Goal: Information Seeking & Learning: Check status

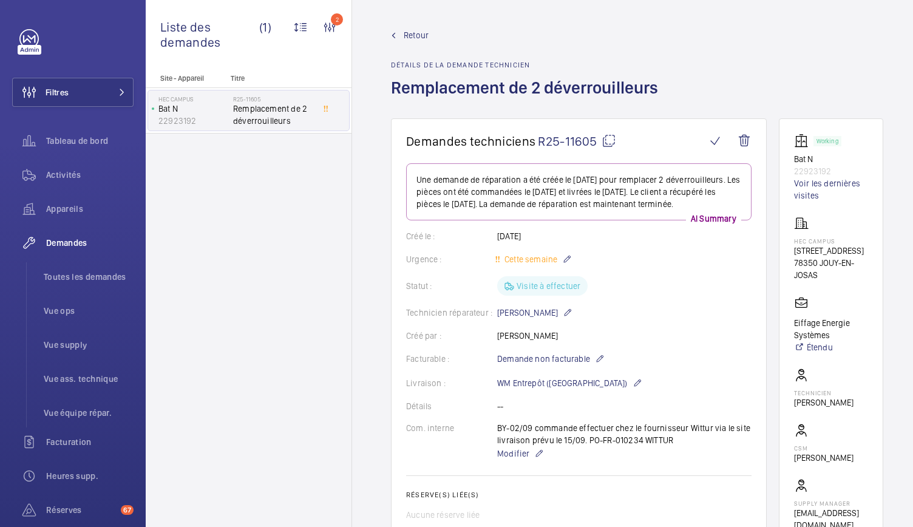
scroll to position [580, 0]
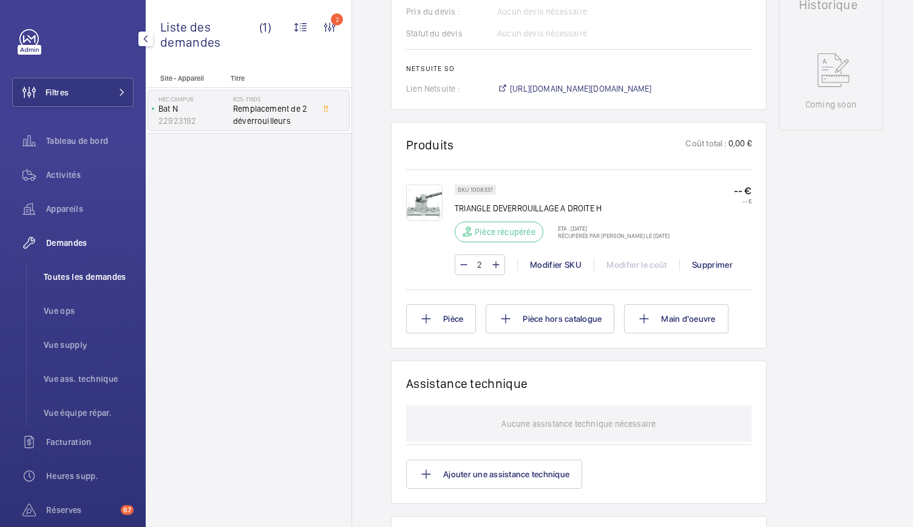
click at [87, 273] on span "Toutes les demandes" at bounding box center [89, 277] width 90 height 12
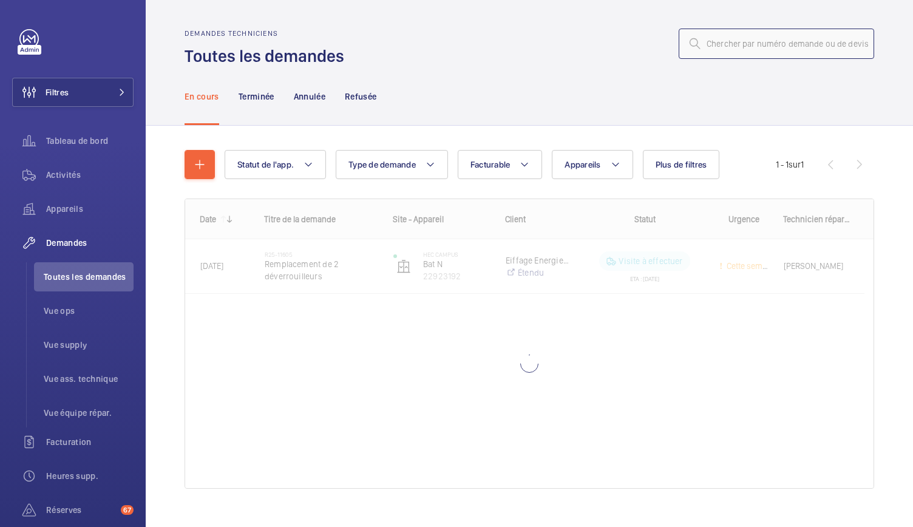
click at [729, 36] on input "text" at bounding box center [777, 44] width 196 height 30
paste input "R25-12264"
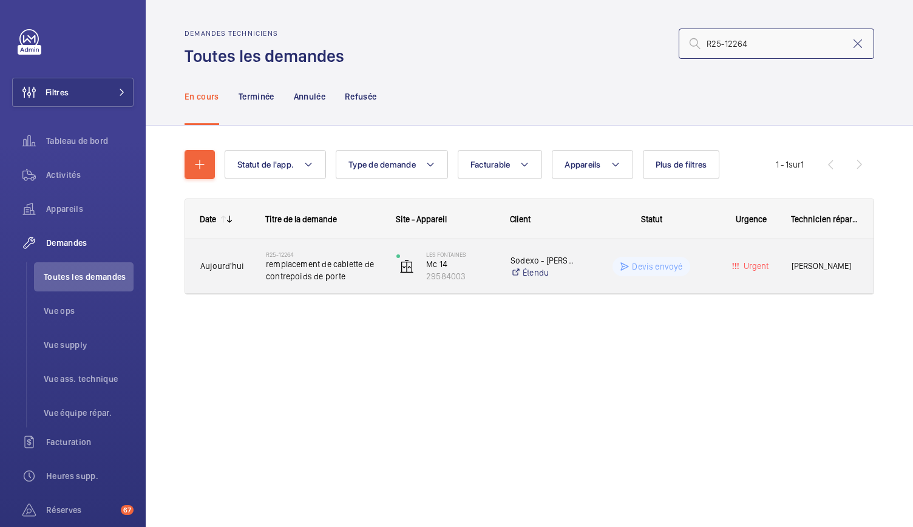
type input "R25-12264"
click at [285, 279] on span "remplacement de cablette de contrepoids de porte" at bounding box center [323, 270] width 115 height 24
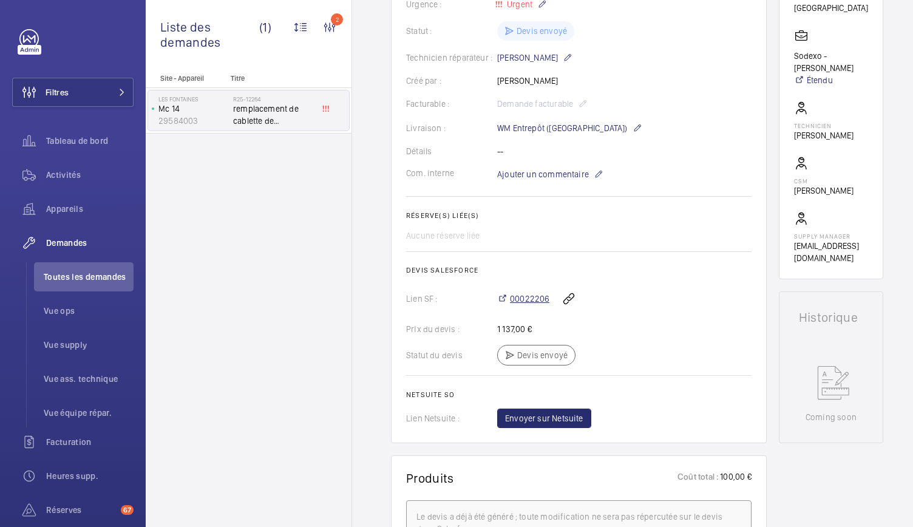
scroll to position [290, 0]
click at [532, 304] on span "00022206" at bounding box center [529, 298] width 39 height 12
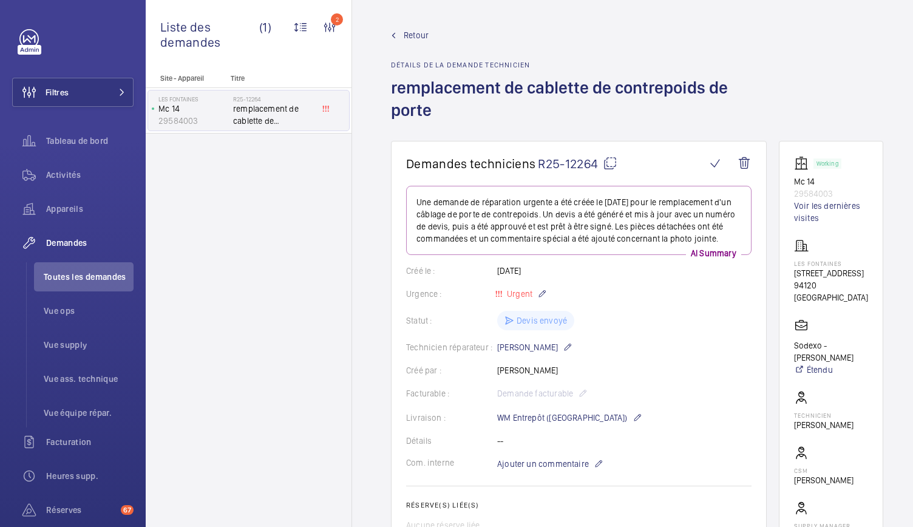
click at [609, 162] on mat-icon at bounding box center [610, 163] width 15 height 15
drag, startPoint x: 792, startPoint y: 184, endPoint x: 837, endPoint y: 188, distance: 45.7
click at [837, 188] on wm-front-card "Working Mc 14 29584003 Voir les dernières visites Les Fontaines 205 Rue Carnot …" at bounding box center [831, 355] width 104 height 428
copy div "Mc 14 29584003"
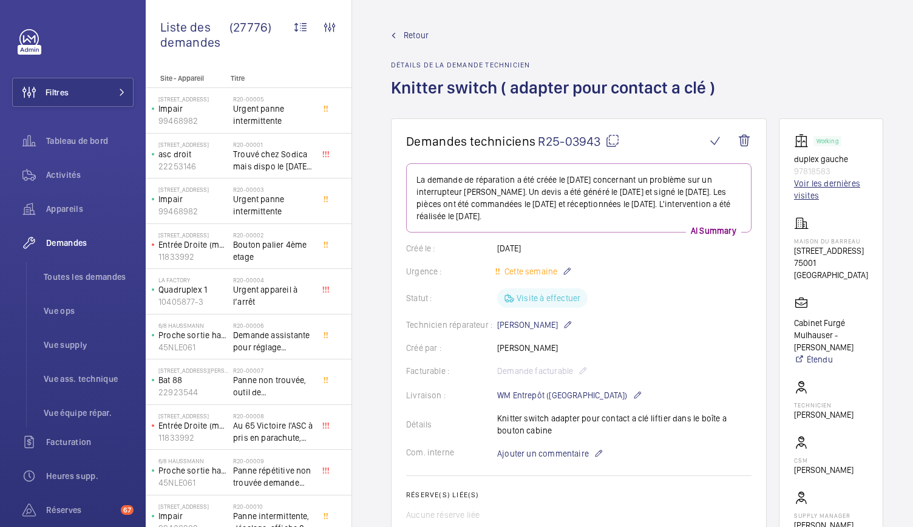
click at [808, 194] on link "Voir les dernières visites" at bounding box center [831, 189] width 74 height 24
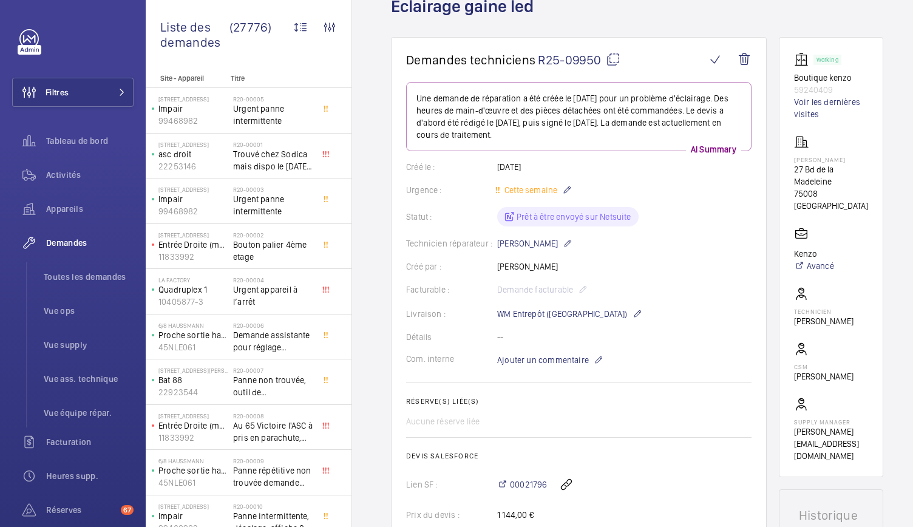
scroll to position [96, 0]
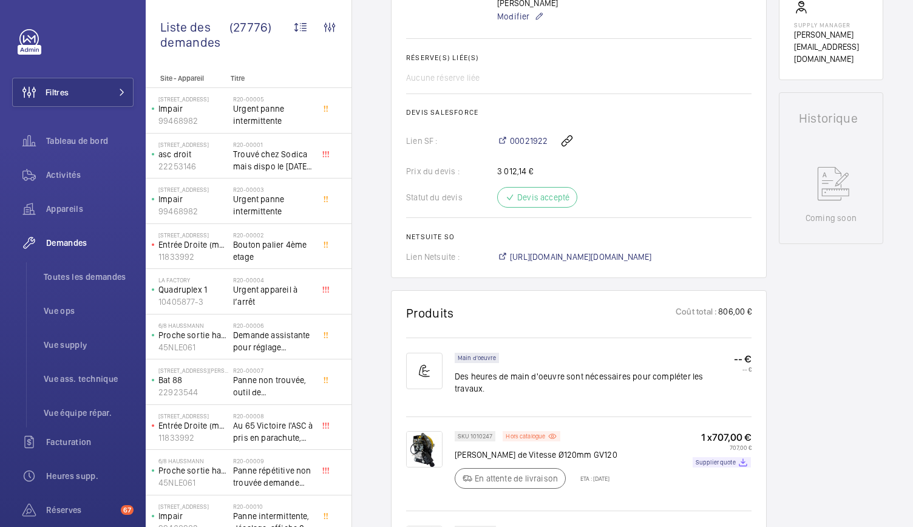
scroll to position [534, 0]
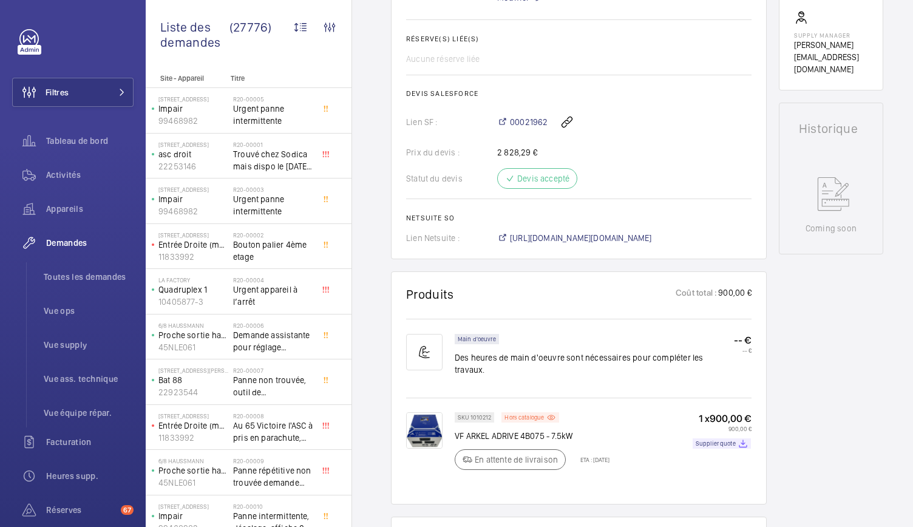
scroll to position [506, 0]
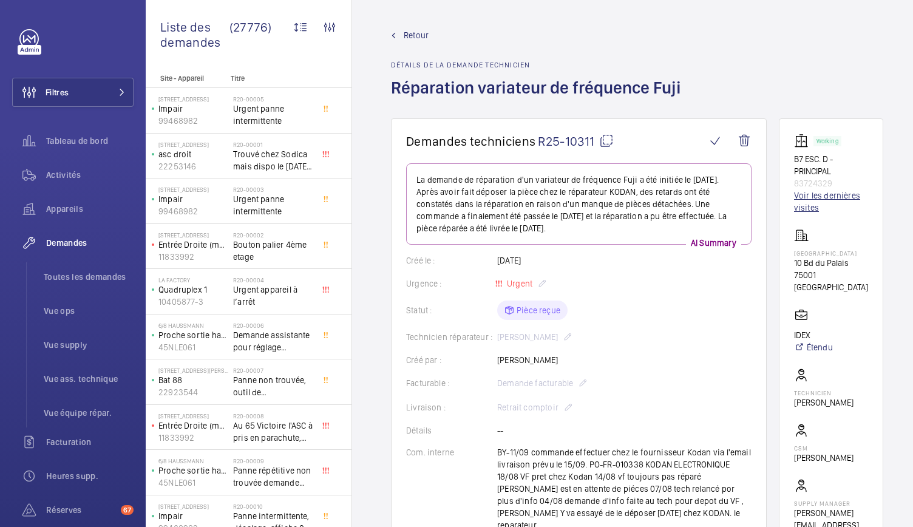
click at [811, 197] on link "Voir les dernières visites" at bounding box center [831, 201] width 74 height 24
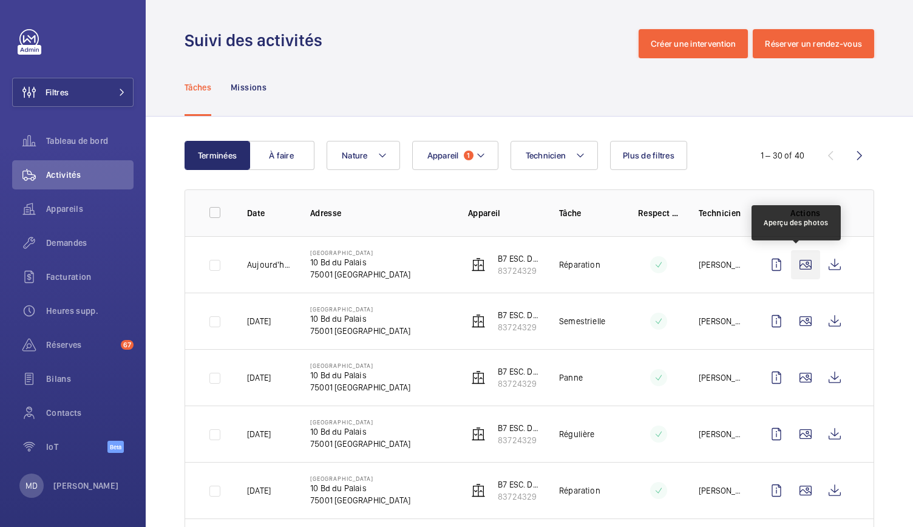
click at [798, 269] on wm-front-icon-button at bounding box center [805, 264] width 29 height 29
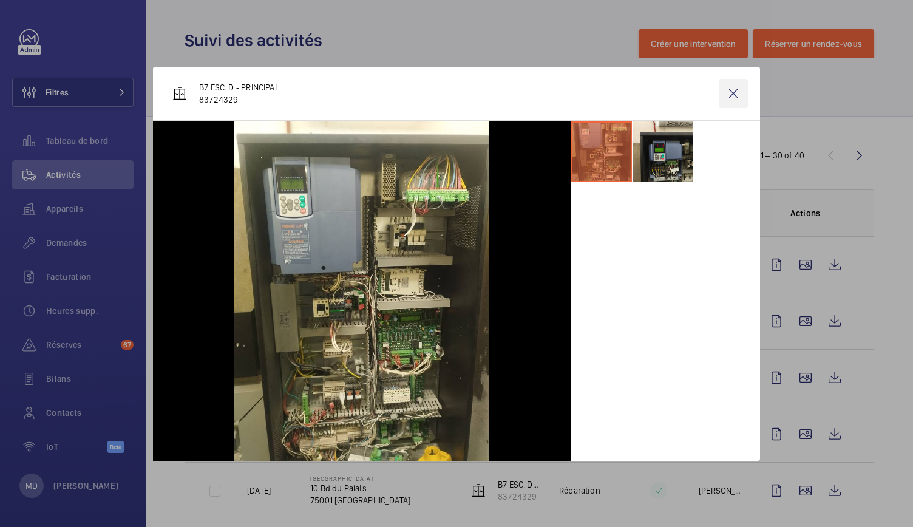
click at [735, 98] on wm-front-icon-button at bounding box center [733, 93] width 29 height 29
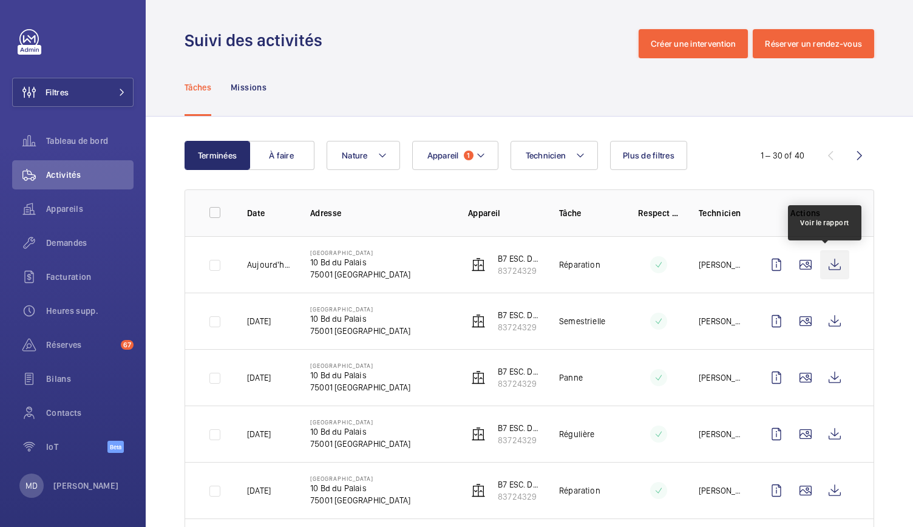
click at [820, 257] on wm-front-icon-button at bounding box center [834, 264] width 29 height 29
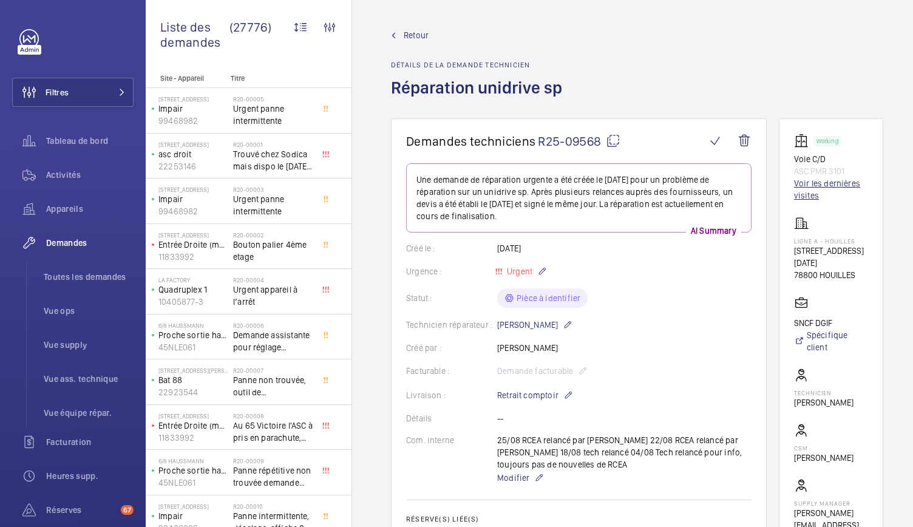
click at [806, 185] on link "Voir les dernières visites" at bounding box center [831, 189] width 74 height 24
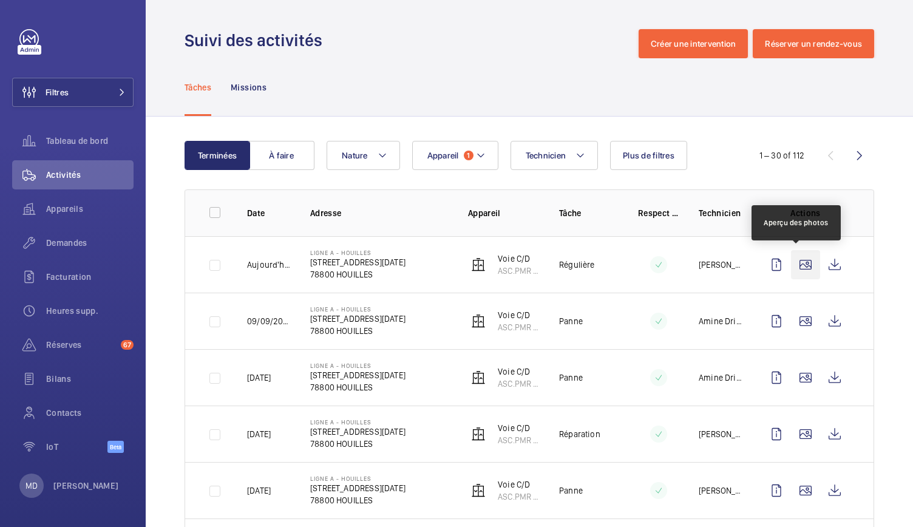
click at [799, 264] on wm-front-icon-button at bounding box center [805, 264] width 29 height 29
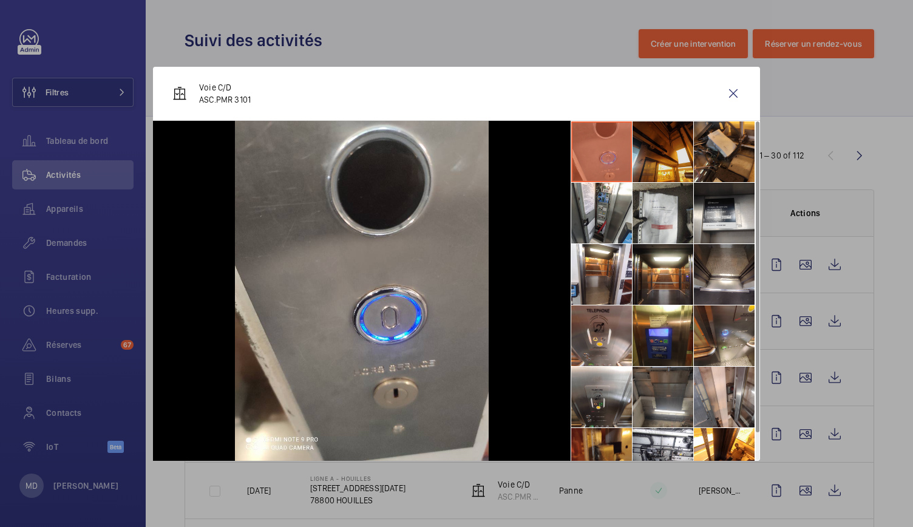
click at [656, 174] on li at bounding box center [663, 151] width 61 height 61
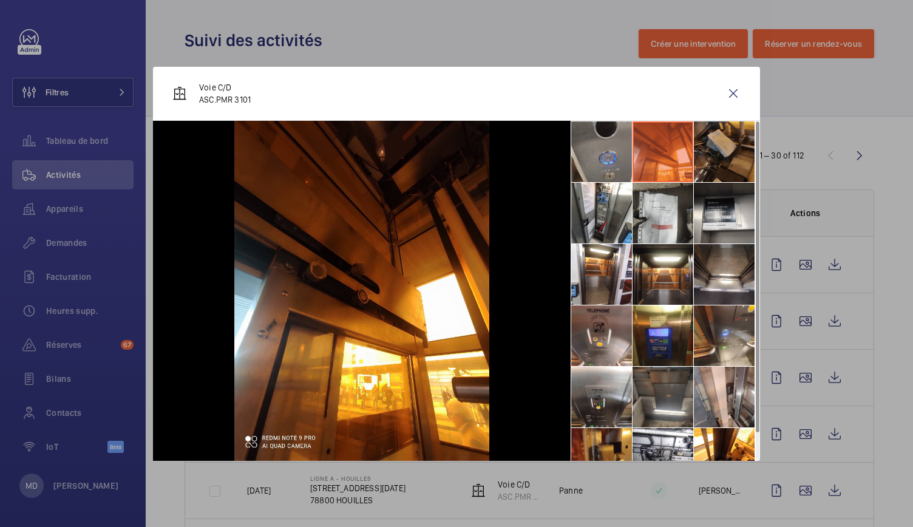
click at [718, 160] on li at bounding box center [724, 151] width 61 height 61
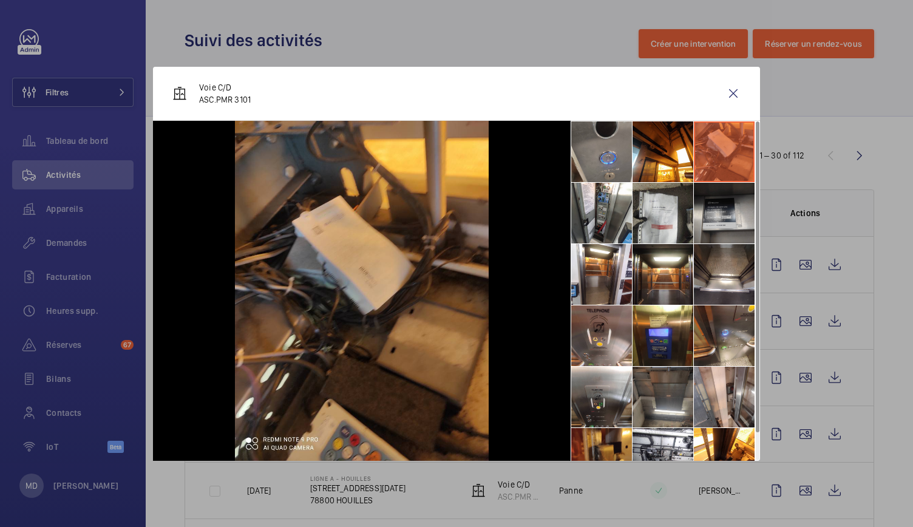
click at [715, 217] on li at bounding box center [724, 213] width 61 height 61
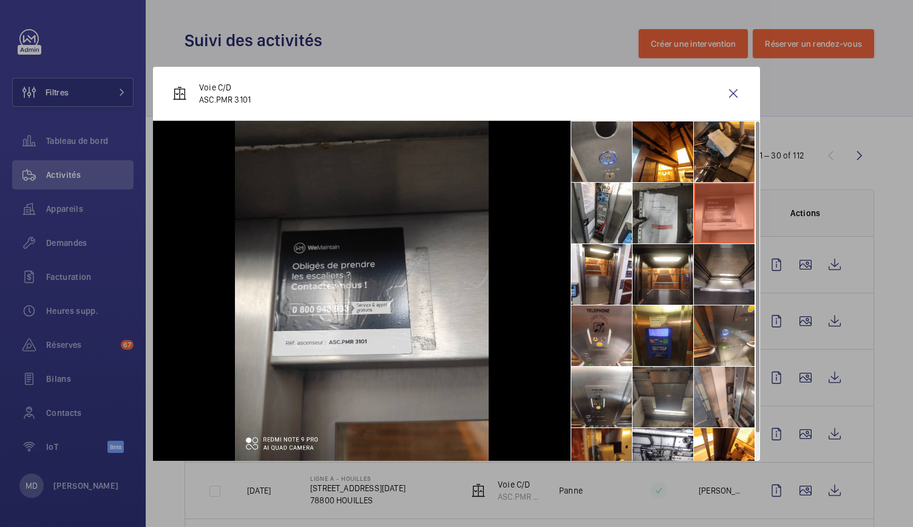
click at [633, 222] on li at bounding box center [663, 213] width 61 height 61
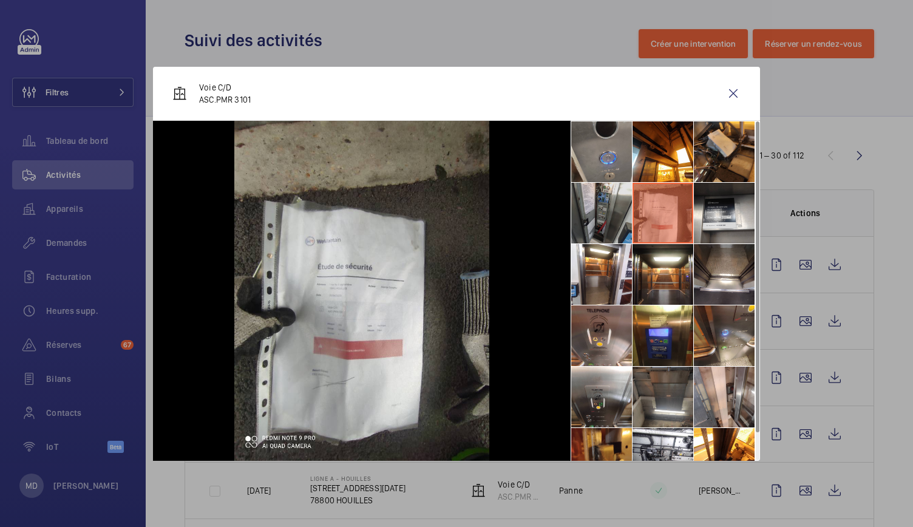
click at [604, 222] on li at bounding box center [601, 213] width 61 height 61
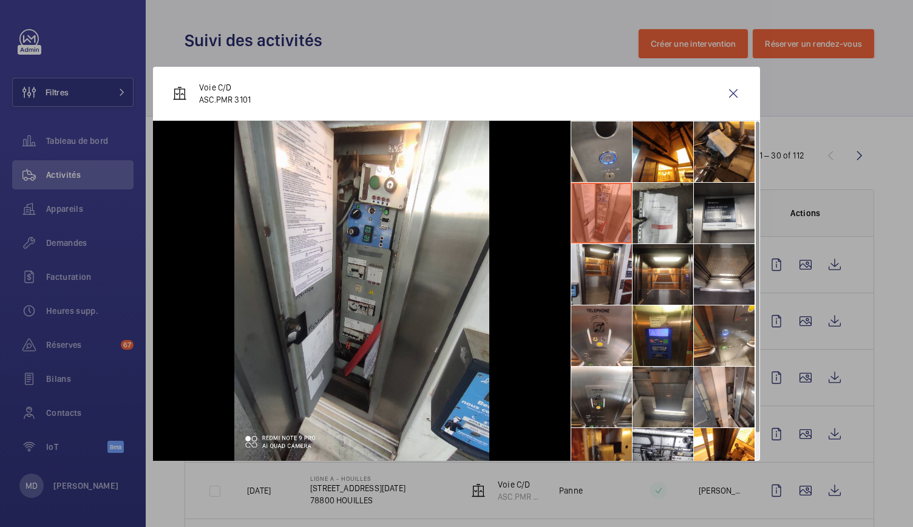
click at [609, 269] on li at bounding box center [601, 274] width 61 height 61
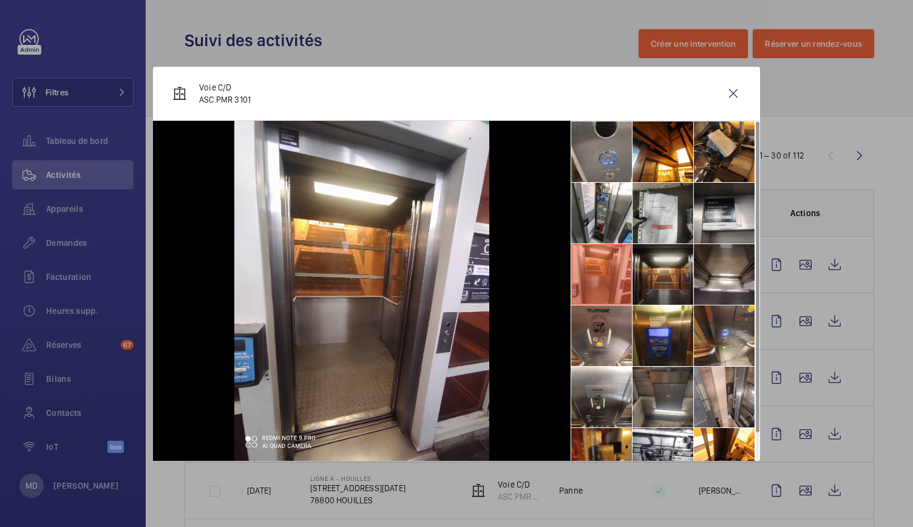
click at [681, 273] on li at bounding box center [663, 274] width 61 height 61
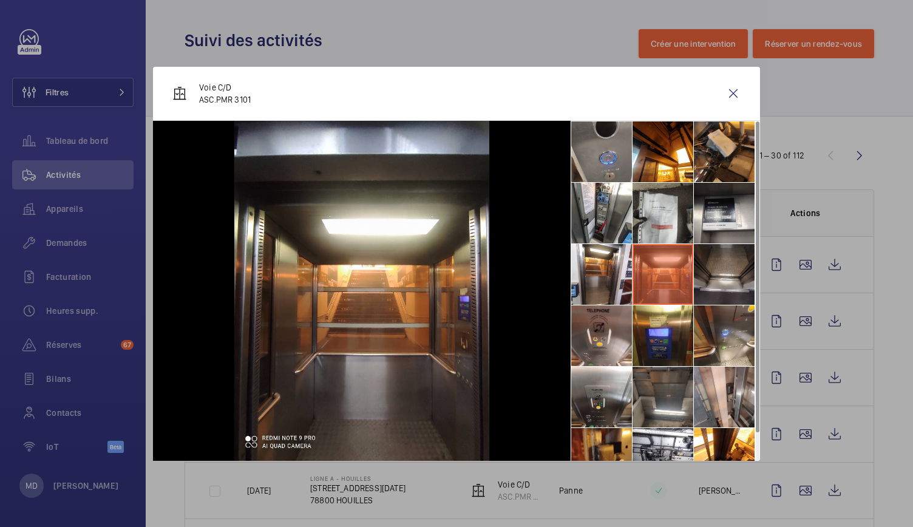
click at [729, 270] on li at bounding box center [724, 274] width 61 height 61
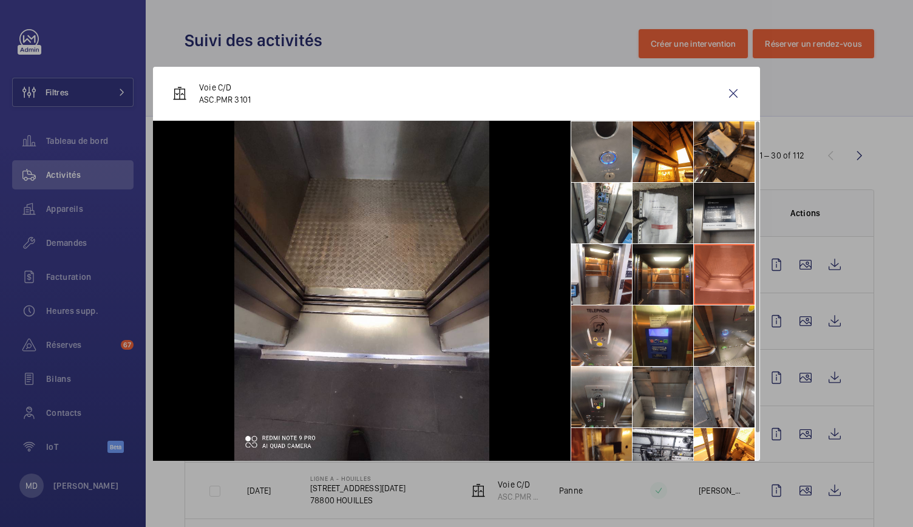
click at [723, 318] on li at bounding box center [724, 335] width 61 height 61
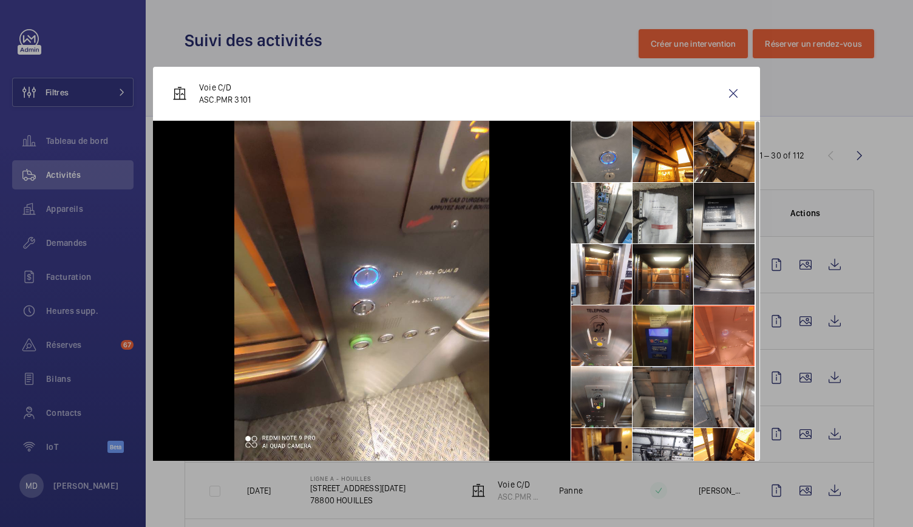
click at [664, 312] on li at bounding box center [663, 335] width 61 height 61
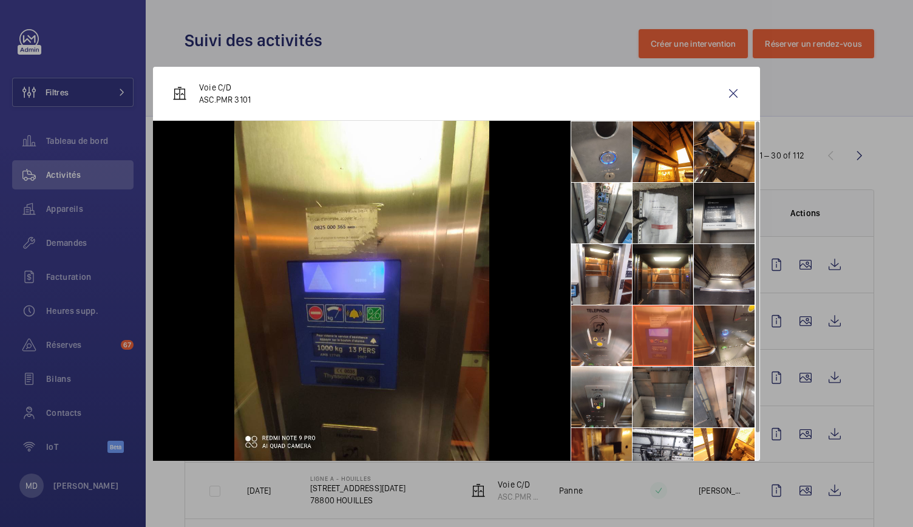
click at [640, 312] on li at bounding box center [663, 335] width 61 height 61
click at [624, 340] on li at bounding box center [601, 335] width 61 height 61
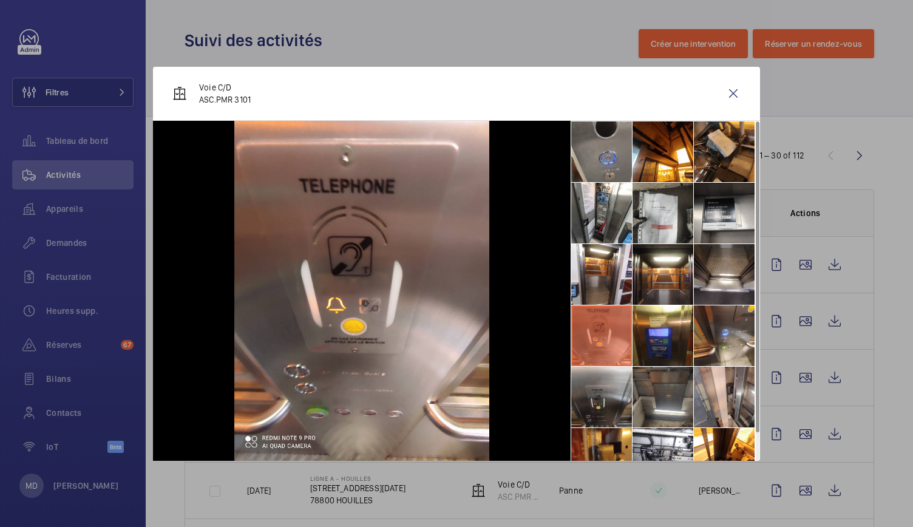
click at [618, 378] on li at bounding box center [601, 397] width 61 height 61
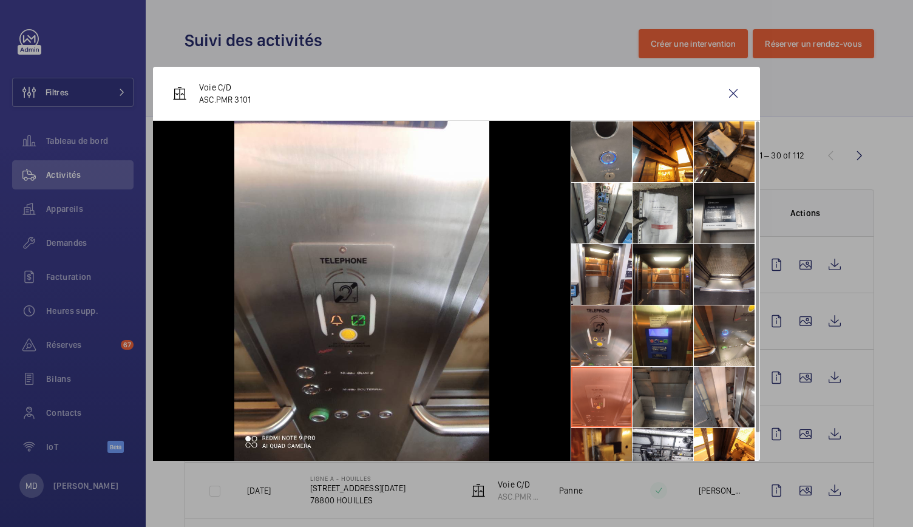
click at [661, 387] on li at bounding box center [663, 397] width 61 height 61
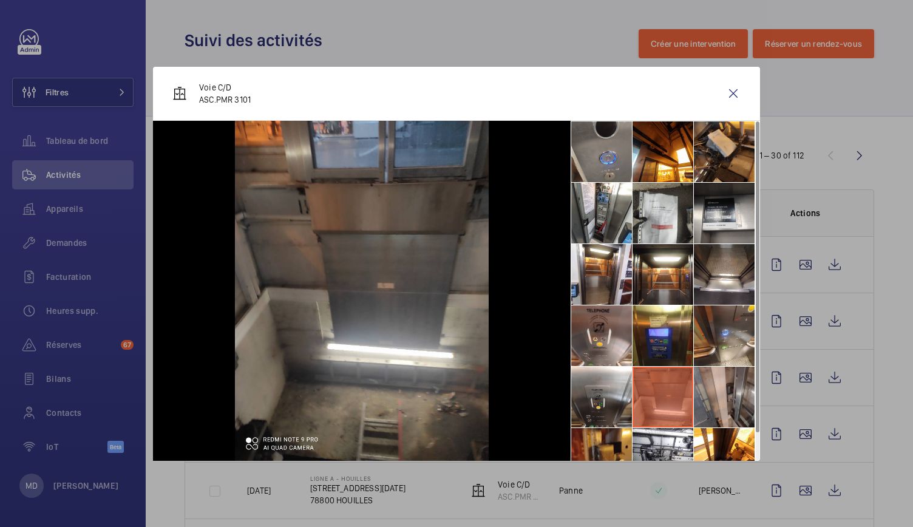
click at [723, 381] on li at bounding box center [724, 397] width 61 height 61
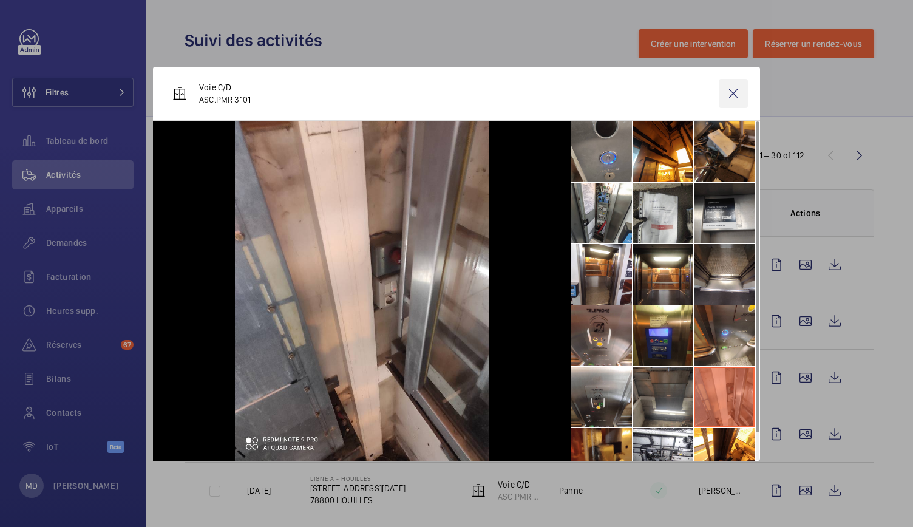
click at [742, 97] on wm-front-icon-button at bounding box center [733, 93] width 29 height 29
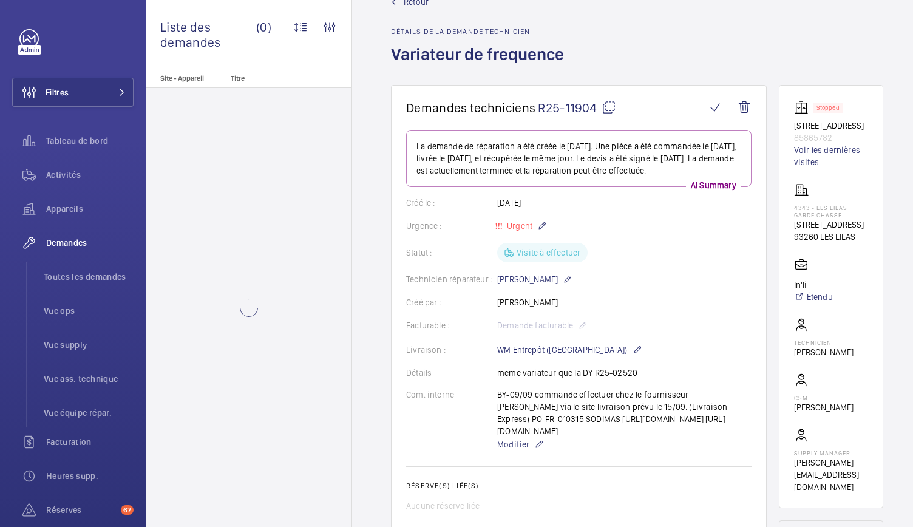
scroll to position [38, 0]
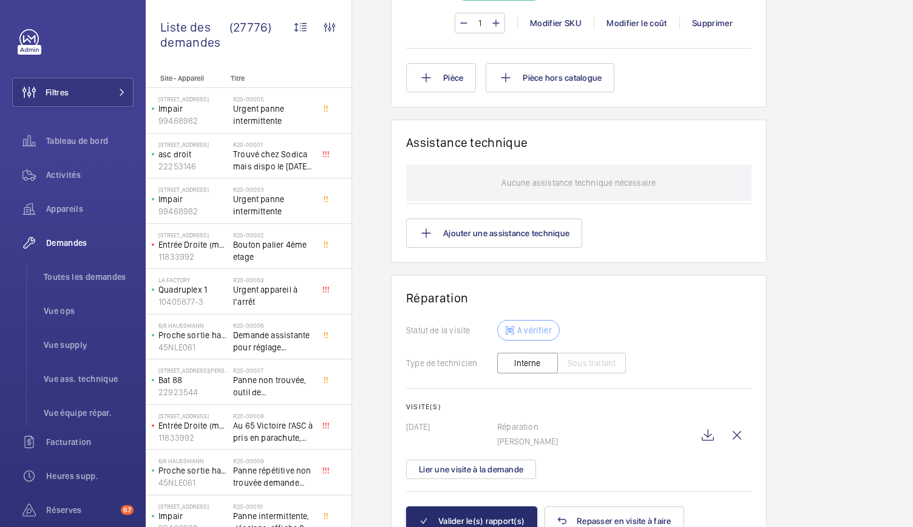
scroll to position [1067, 0]
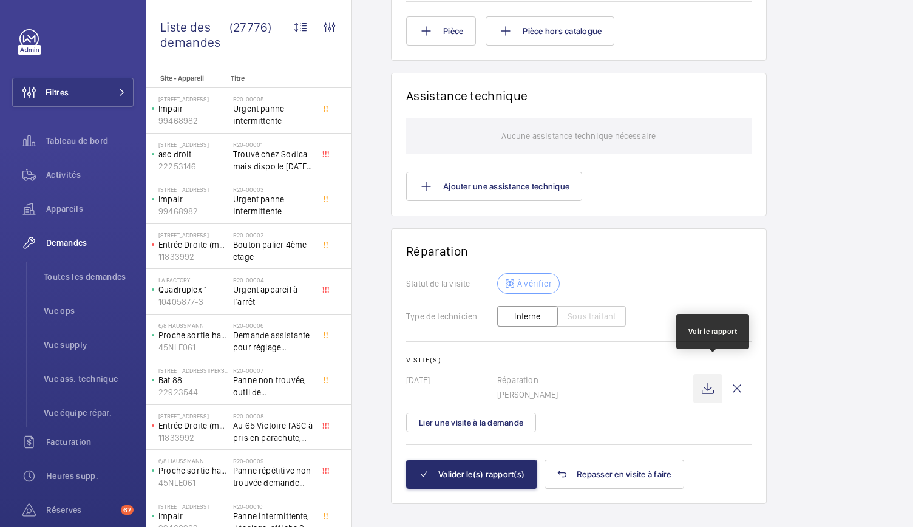
click at [707, 374] on wm-front-icon-button at bounding box center [708, 388] width 29 height 29
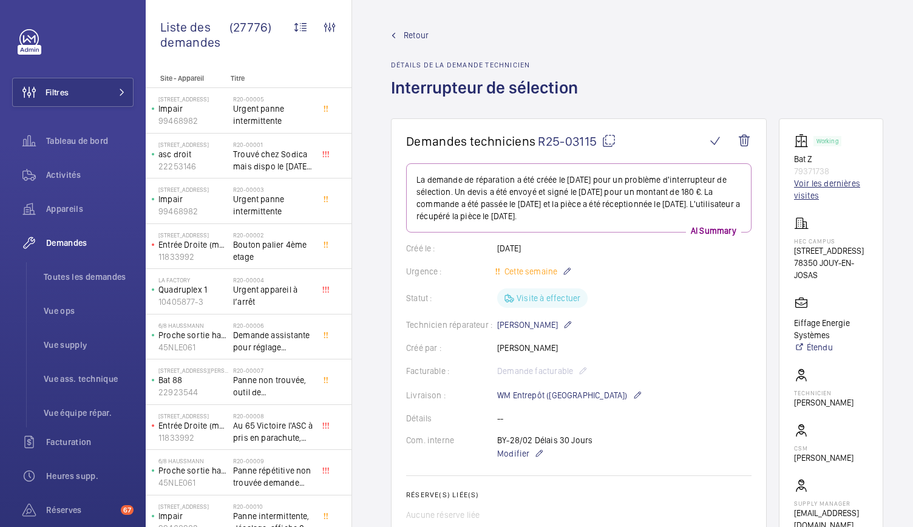
click at [810, 187] on link "Voir les dernières visites" at bounding box center [831, 189] width 74 height 24
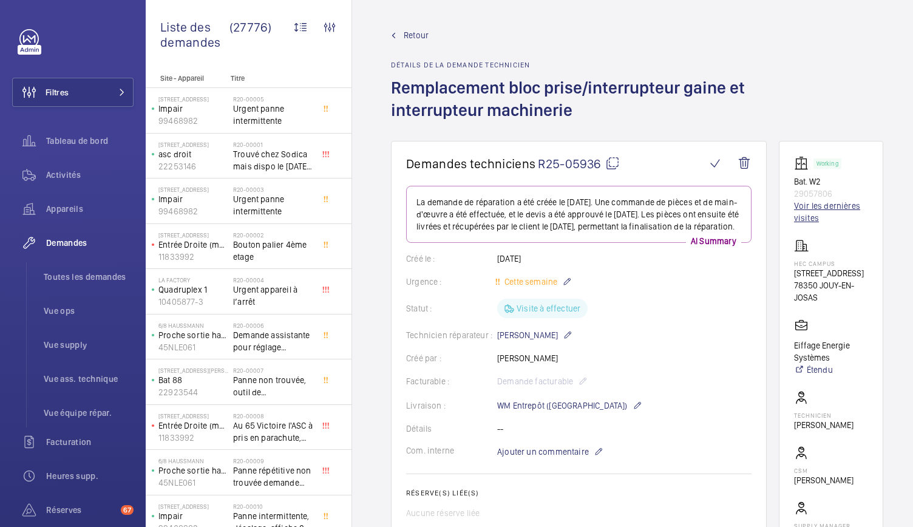
click at [804, 216] on link "Voir les dernières visites" at bounding box center [831, 212] width 74 height 24
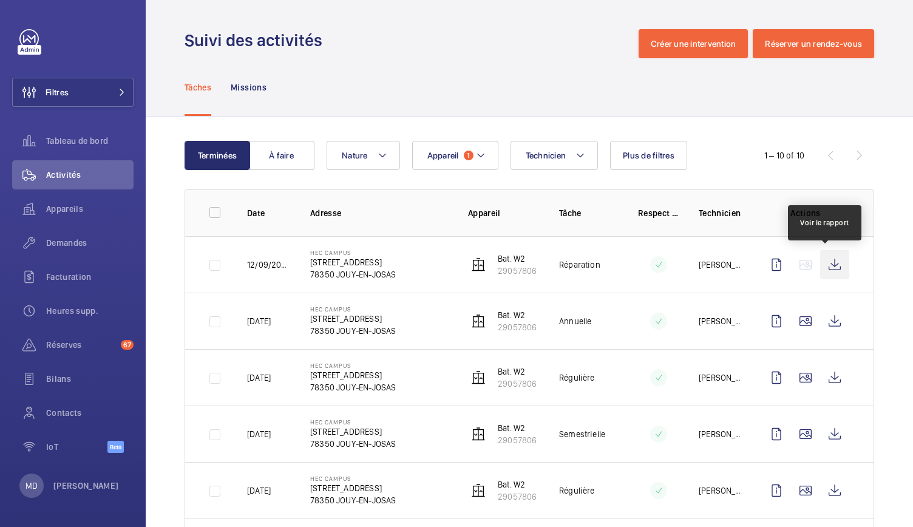
click at [827, 269] on wm-front-icon-button at bounding box center [834, 264] width 29 height 29
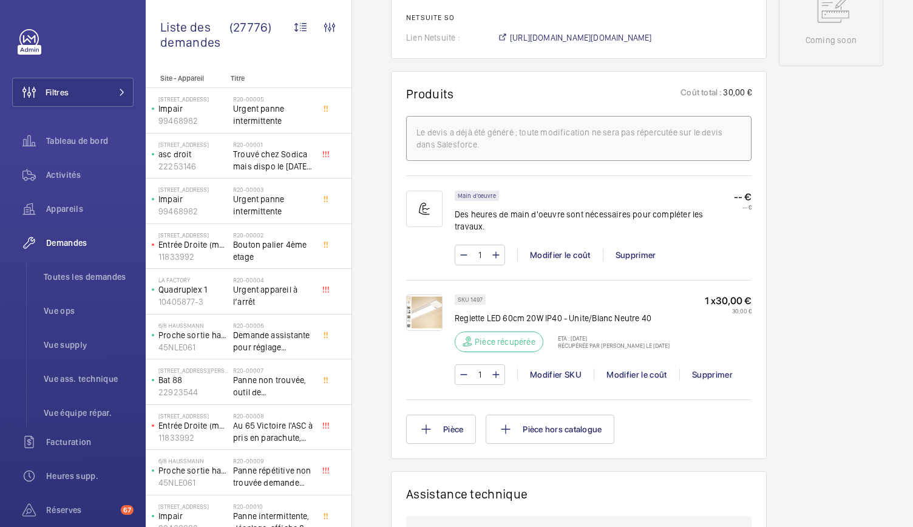
scroll to position [45, 0]
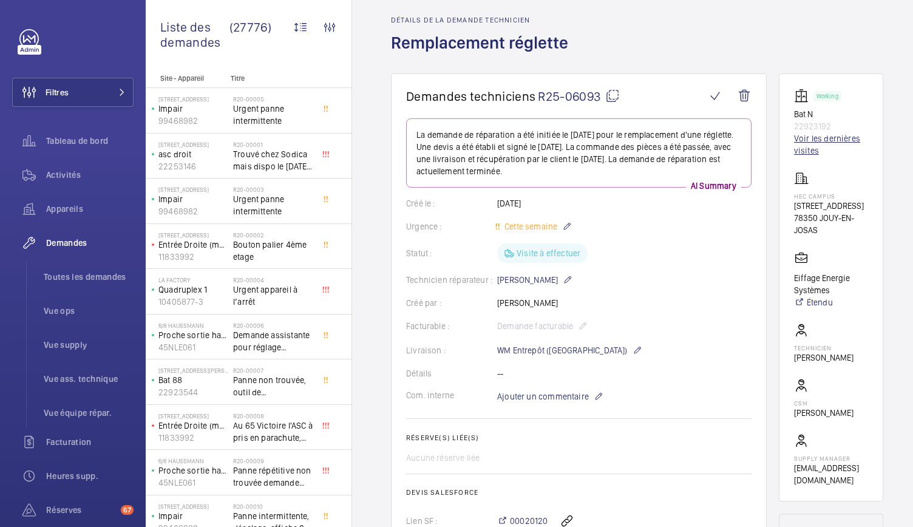
click at [819, 145] on link "Voir les dernières visites" at bounding box center [831, 144] width 74 height 24
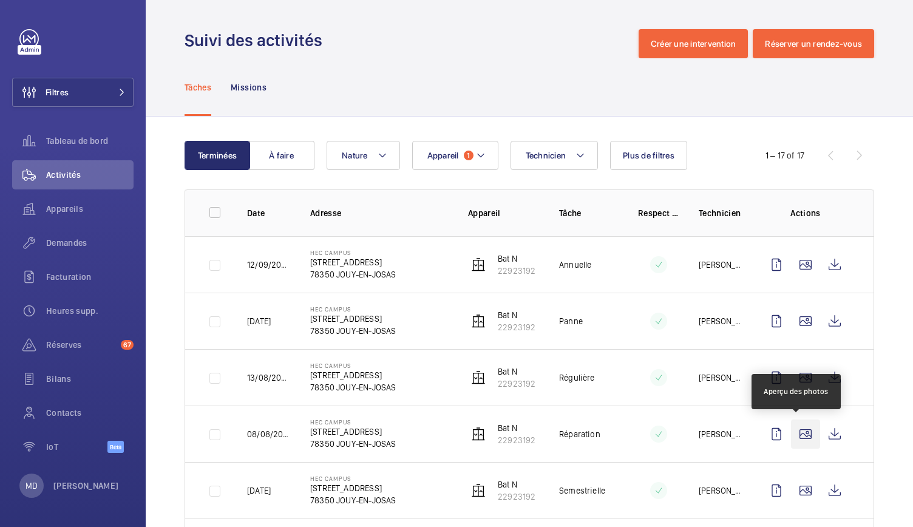
click at [794, 433] on wm-front-icon-button at bounding box center [805, 434] width 29 height 29
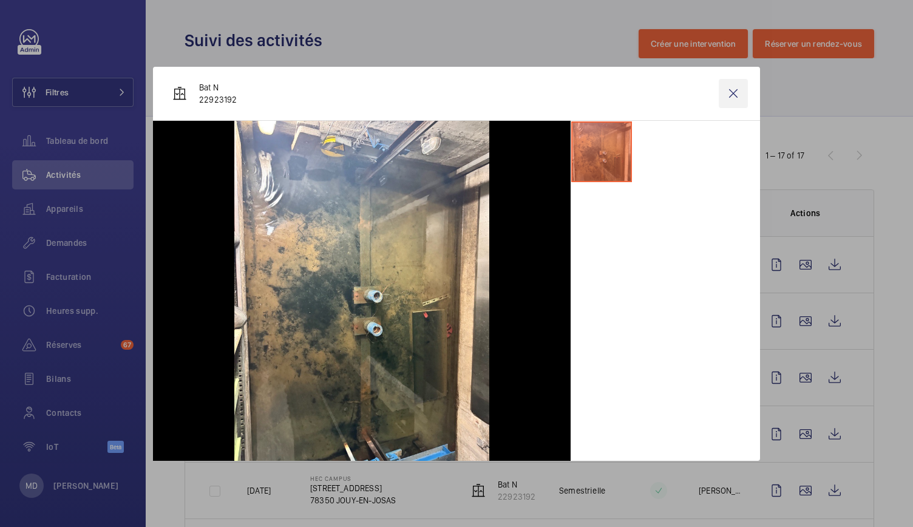
click at [735, 89] on wm-front-icon-button at bounding box center [733, 93] width 29 height 29
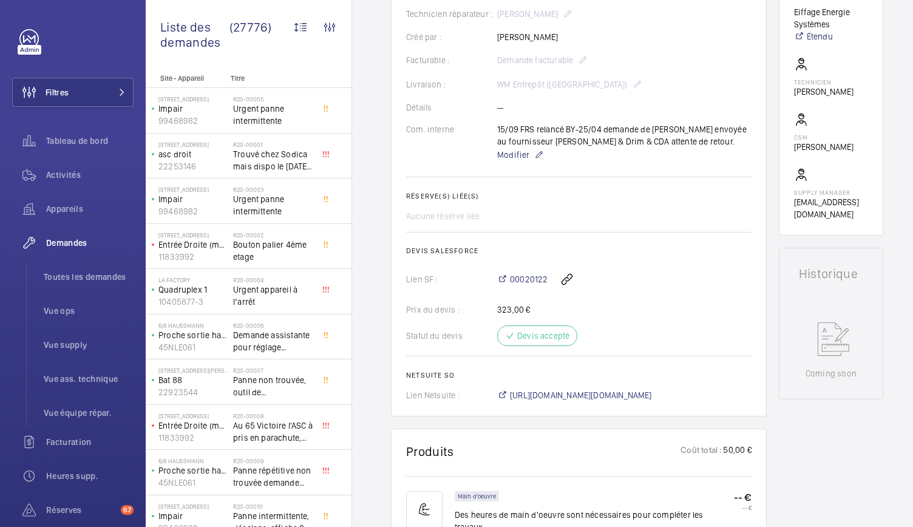
scroll to position [605, 0]
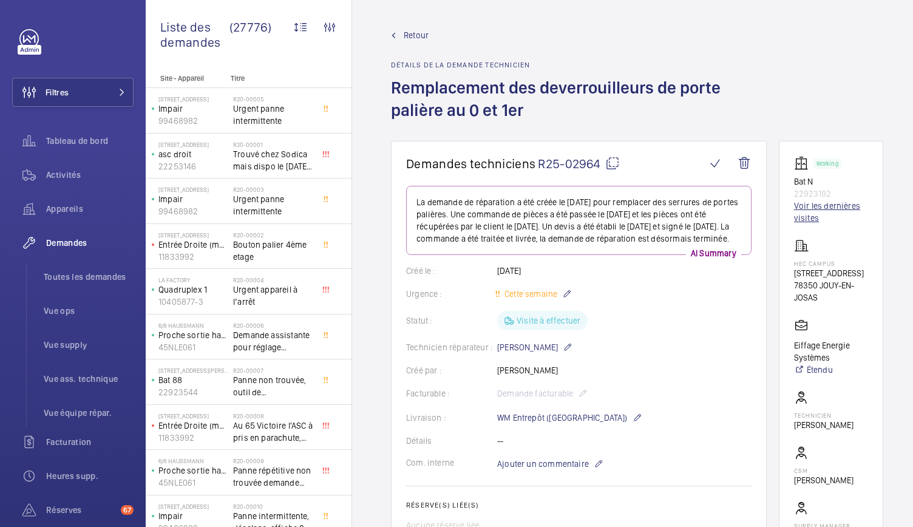
click at [827, 204] on link "Voir les dernières visites" at bounding box center [831, 212] width 74 height 24
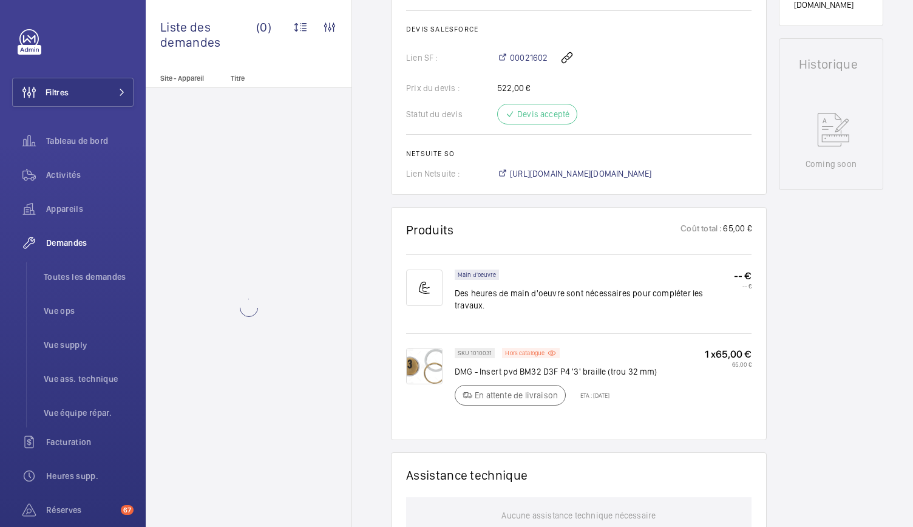
scroll to position [521, 0]
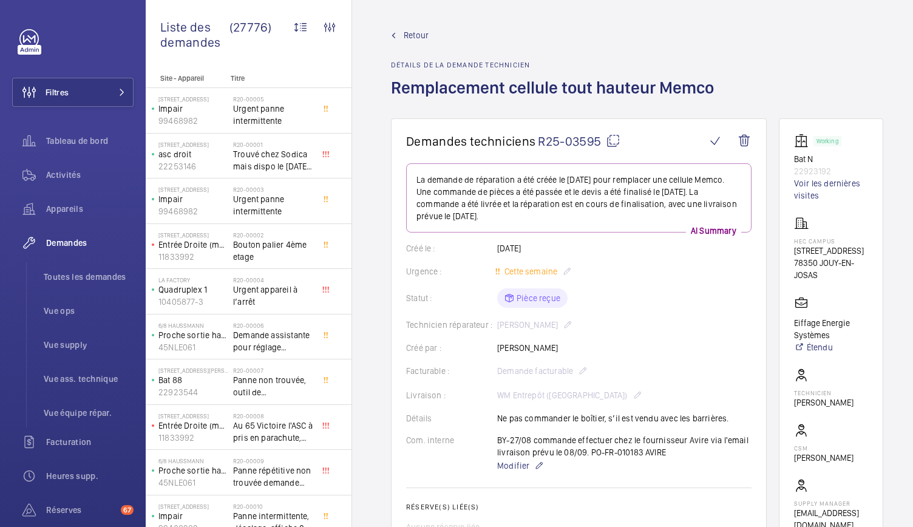
click at [611, 138] on mat-icon at bounding box center [613, 141] width 15 height 15
drag, startPoint x: 798, startPoint y: 160, endPoint x: 840, endPoint y: 166, distance: 42.3
click at [840, 166] on wm-front-card "Working Bat N 22923192 Voir les dernières visites HEC CAMPUS [STREET_ADDRESS] E…" at bounding box center [831, 332] width 104 height 428
copy div "Bat N 22923192"
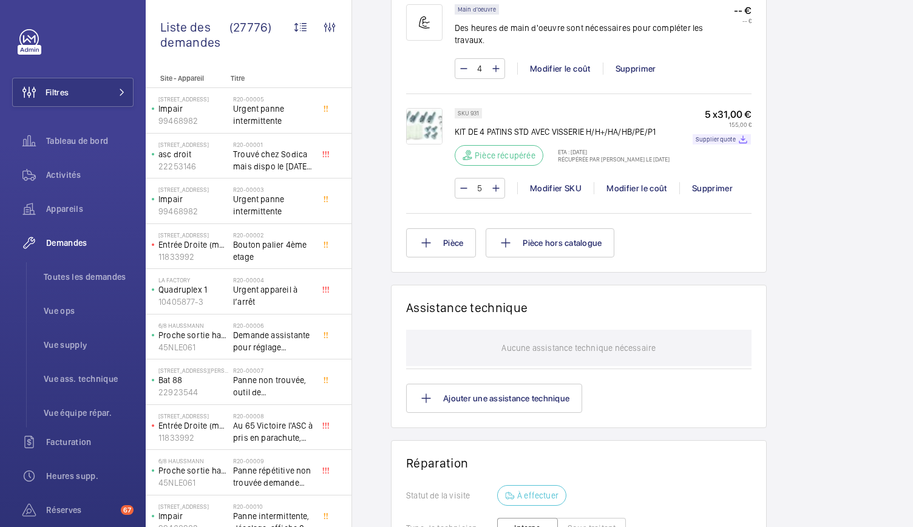
scroll to position [1109, 0]
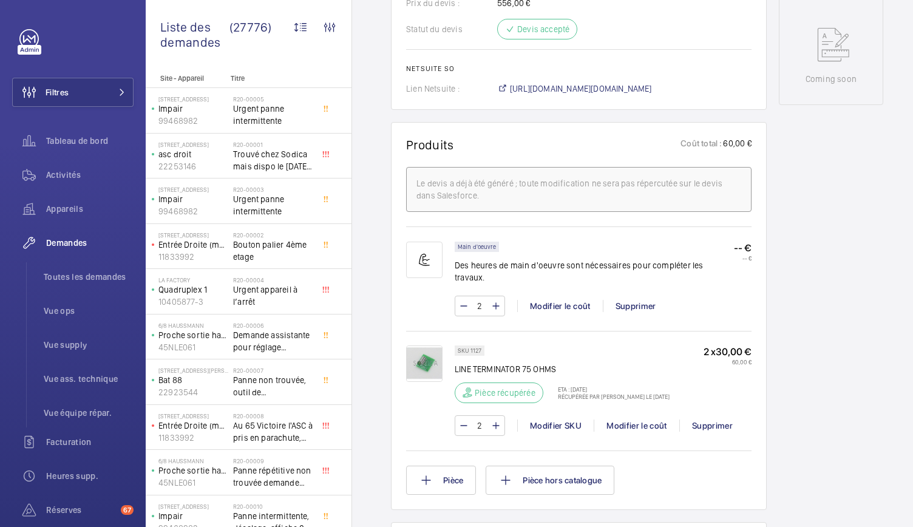
scroll to position [618, 0]
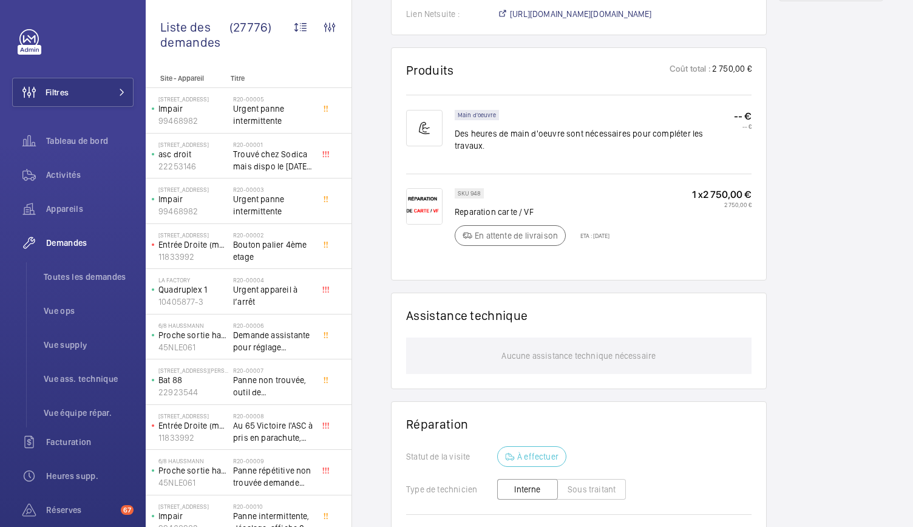
scroll to position [715, 0]
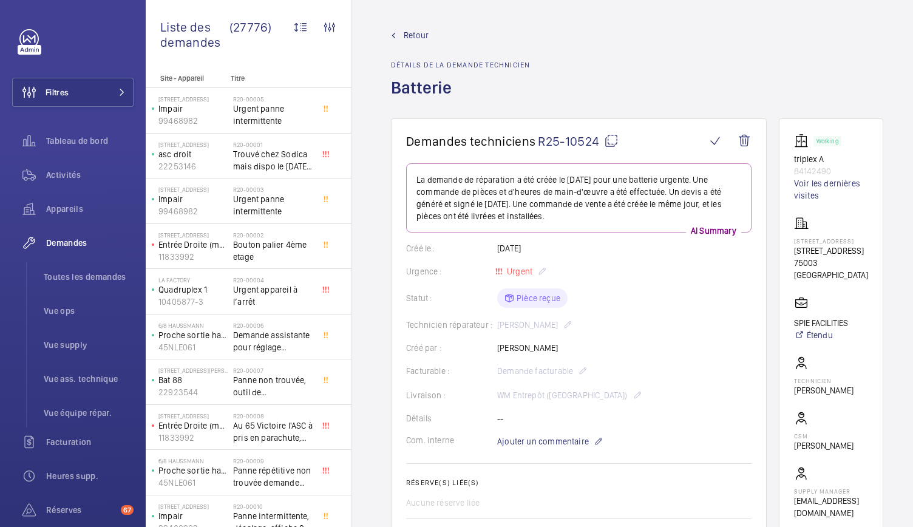
click at [607, 134] on mat-icon at bounding box center [611, 141] width 15 height 15
drag, startPoint x: 795, startPoint y: 151, endPoint x: 843, endPoint y: 159, distance: 48.6
click at [843, 159] on wm-front-card "Working triplex A 84142490 Voir les dernières visites 64 Rue des Archives 64 Ru…" at bounding box center [831, 326] width 104 height 416
copy div "triplex A 84142490"
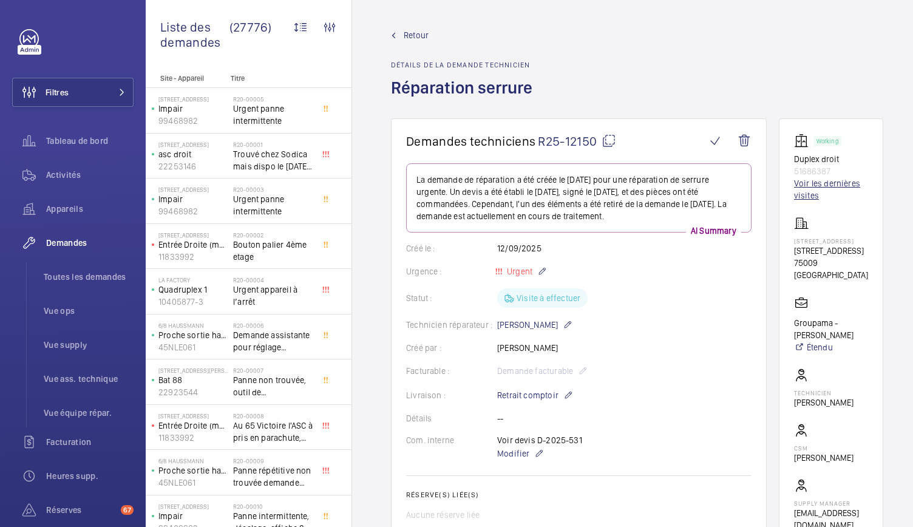
click at [812, 184] on link "Voir les dernières visites" at bounding box center [831, 189] width 74 height 24
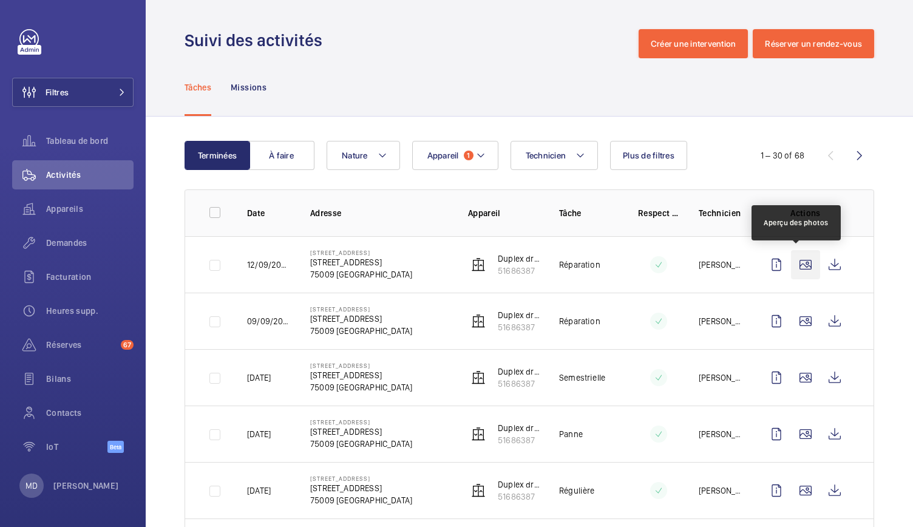
click at [793, 265] on wm-front-icon-button at bounding box center [805, 264] width 29 height 29
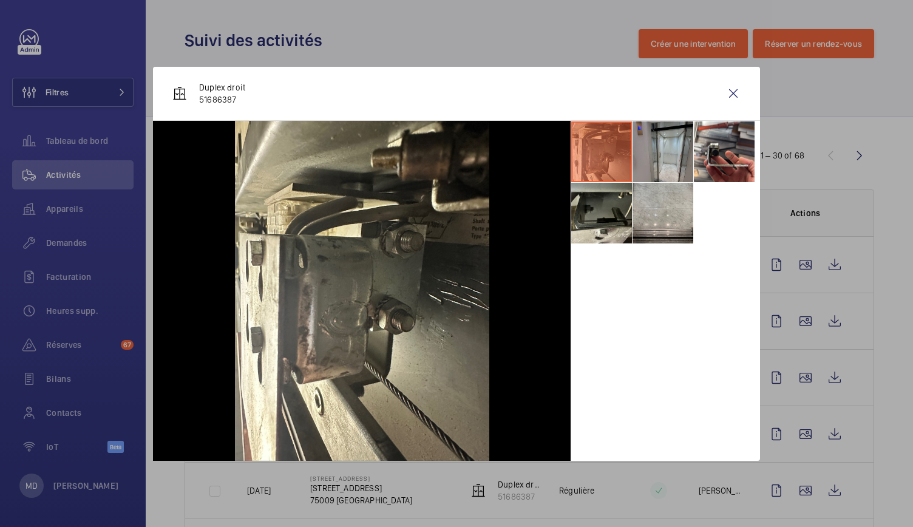
click at [663, 161] on li at bounding box center [663, 151] width 61 height 61
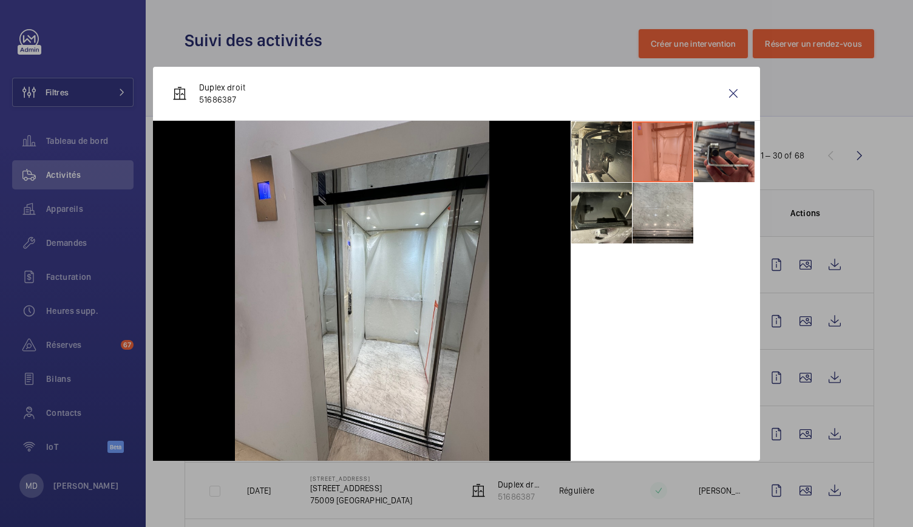
click at [730, 163] on li at bounding box center [724, 151] width 61 height 61
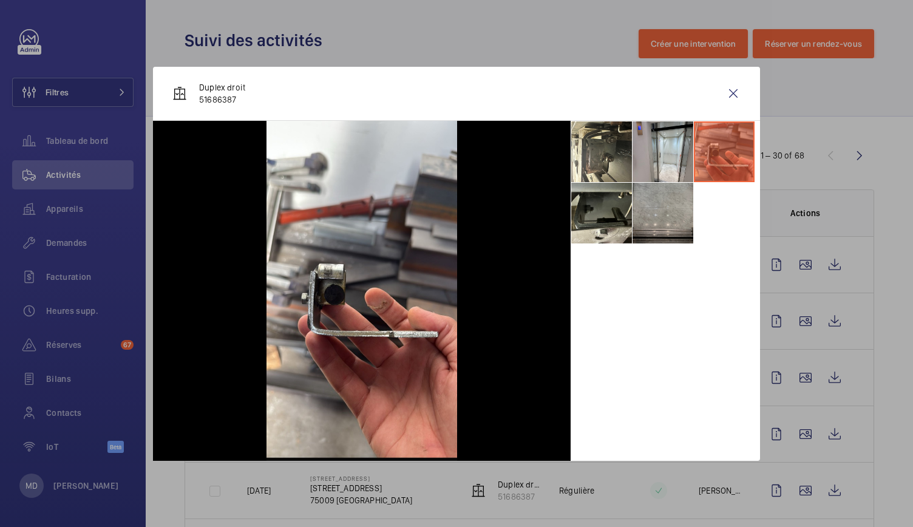
click at [655, 227] on li at bounding box center [663, 213] width 61 height 61
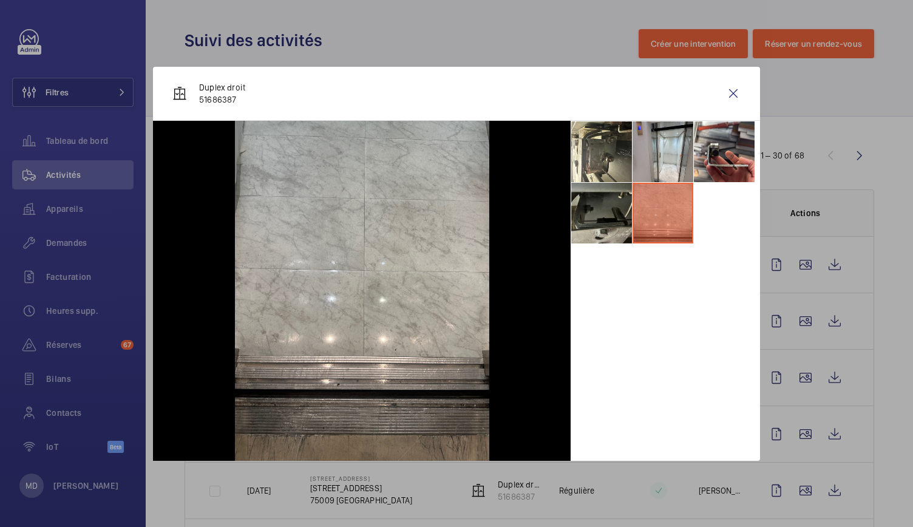
click at [612, 219] on li at bounding box center [601, 213] width 61 height 61
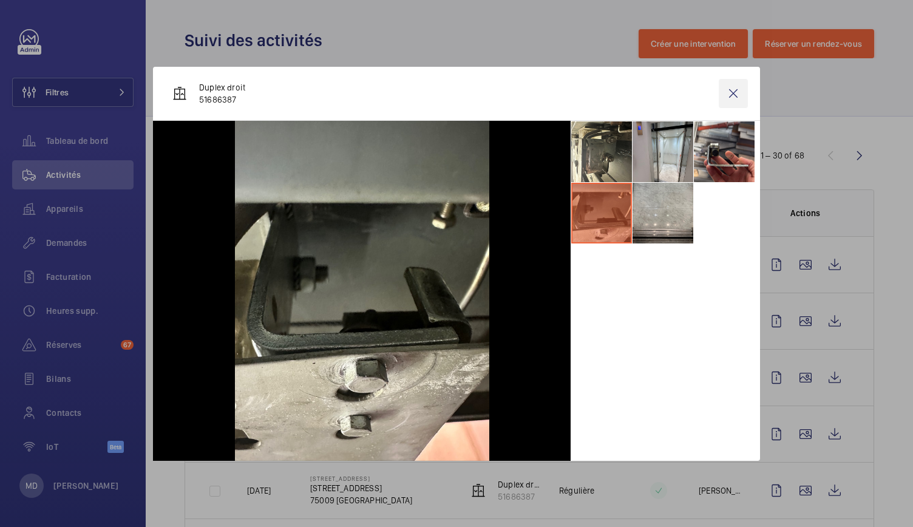
click at [725, 97] on wm-front-icon-button at bounding box center [733, 93] width 29 height 29
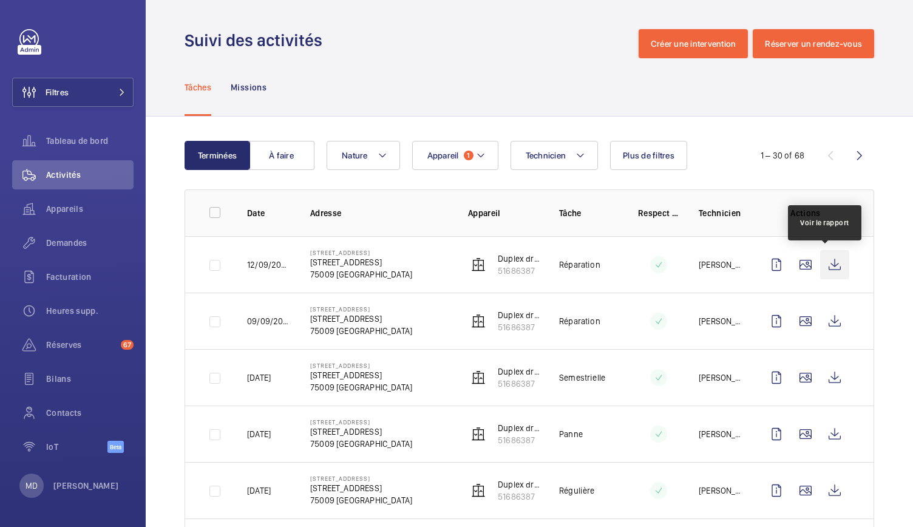
click at [820, 273] on wm-front-icon-button at bounding box center [834, 264] width 29 height 29
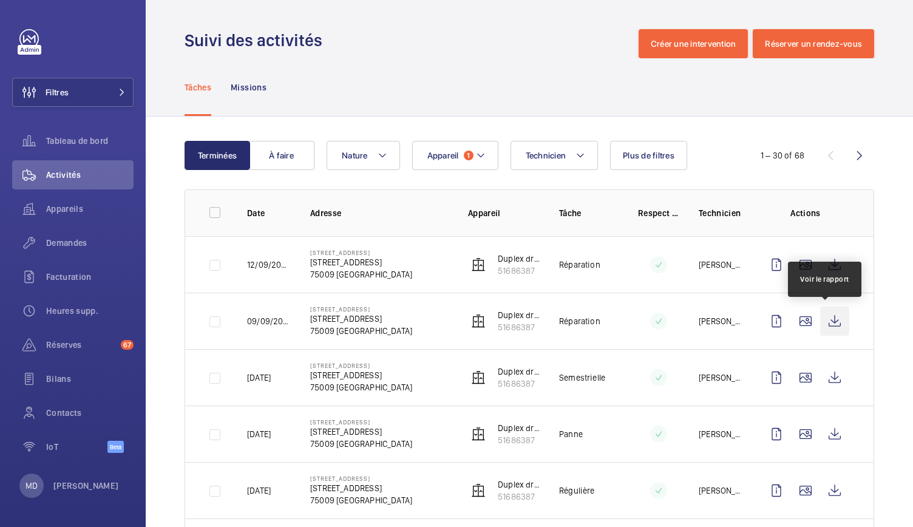
click at [820, 326] on wm-front-icon-button at bounding box center [834, 321] width 29 height 29
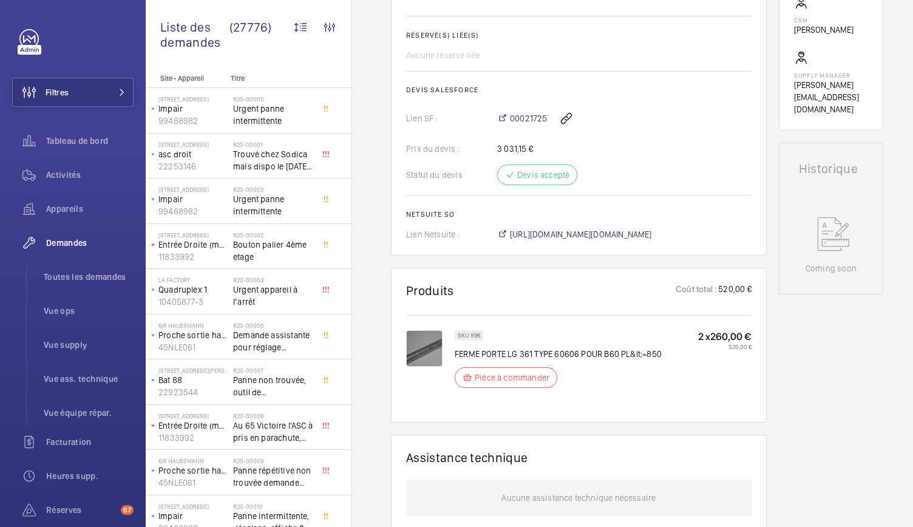
scroll to position [462, 0]
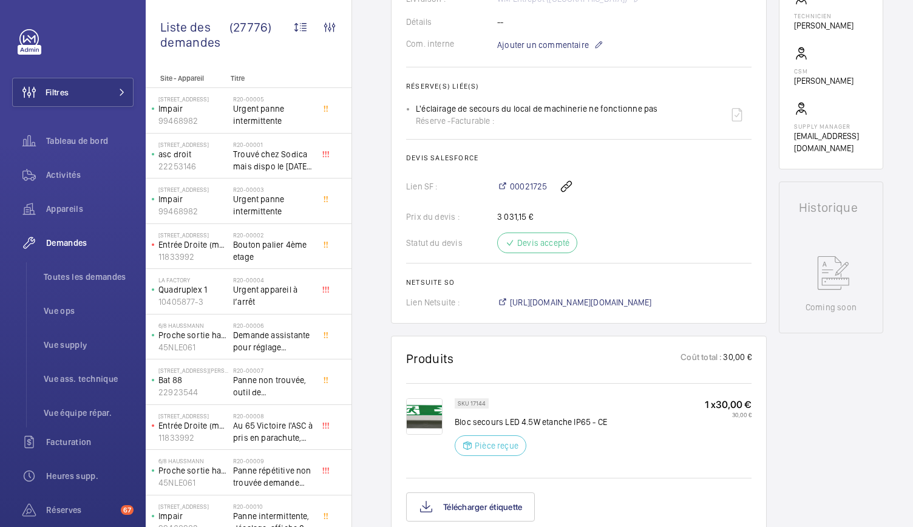
scroll to position [398, 0]
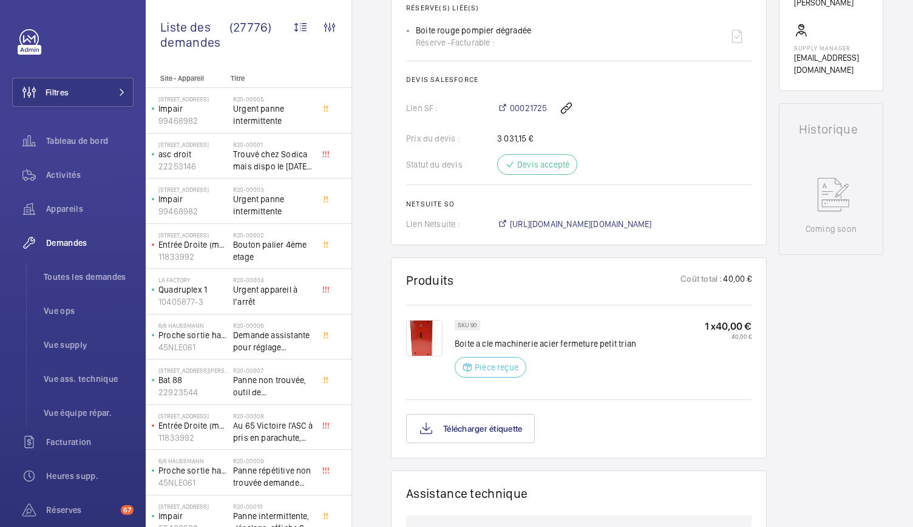
scroll to position [476, 0]
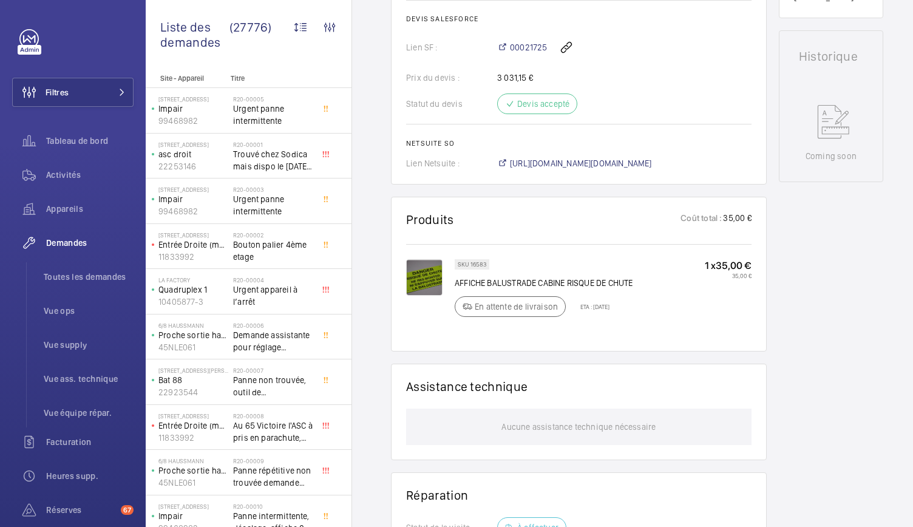
scroll to position [550, 0]
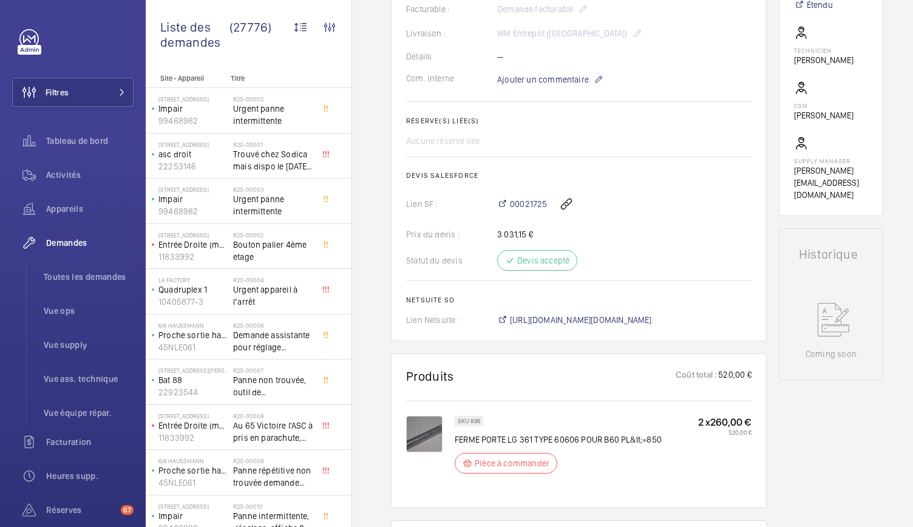
scroll to position [460, 0]
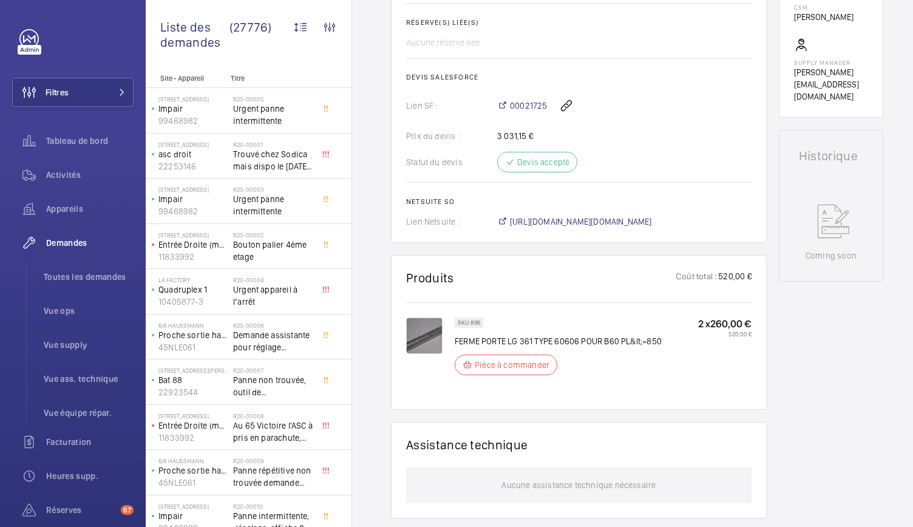
click at [432, 342] on img at bounding box center [424, 336] width 36 height 36
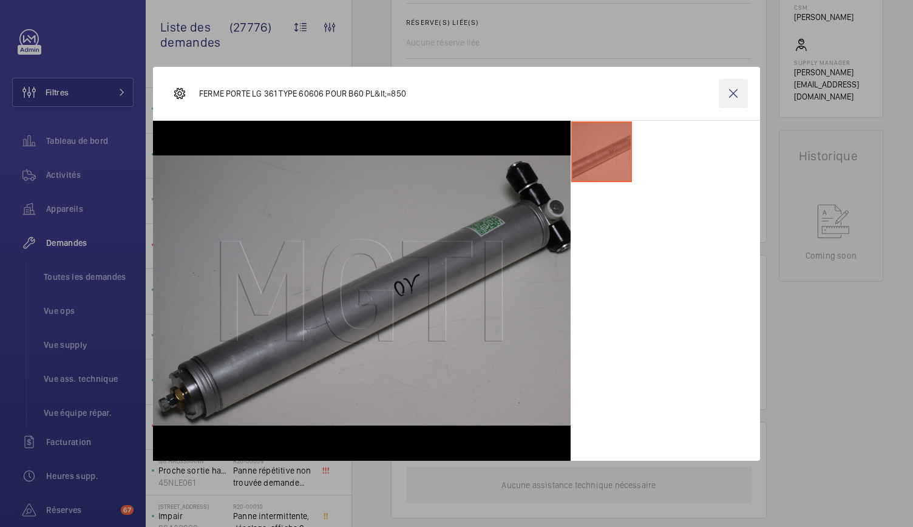
click at [730, 104] on wm-front-icon-button at bounding box center [733, 93] width 29 height 29
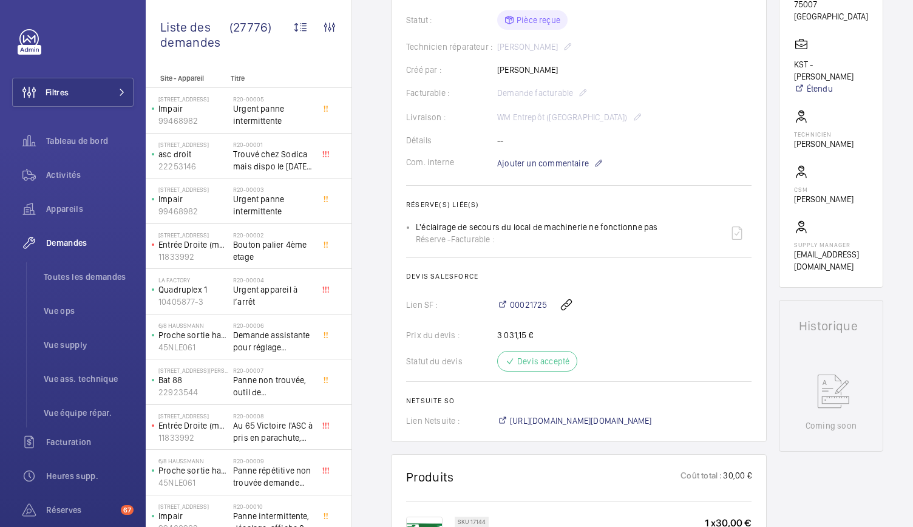
scroll to position [471, 0]
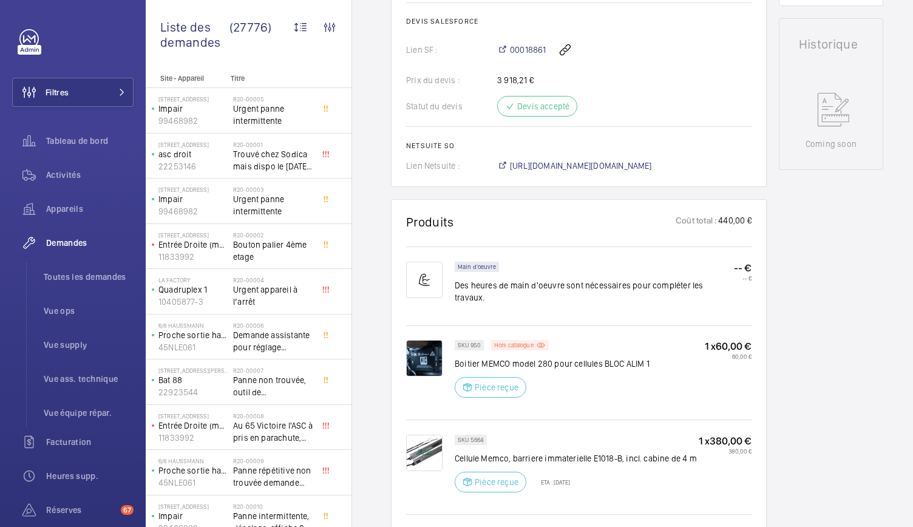
scroll to position [541, 0]
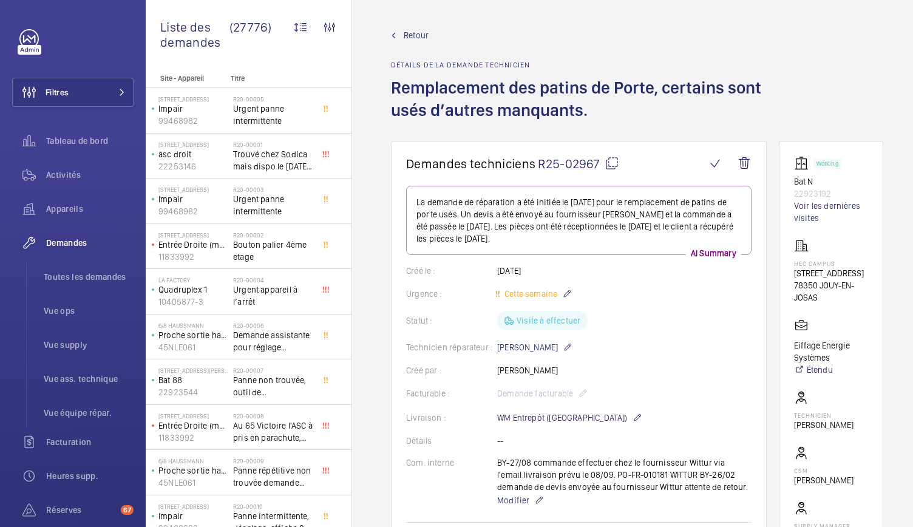
click at [613, 166] on mat-icon at bounding box center [612, 163] width 15 height 15
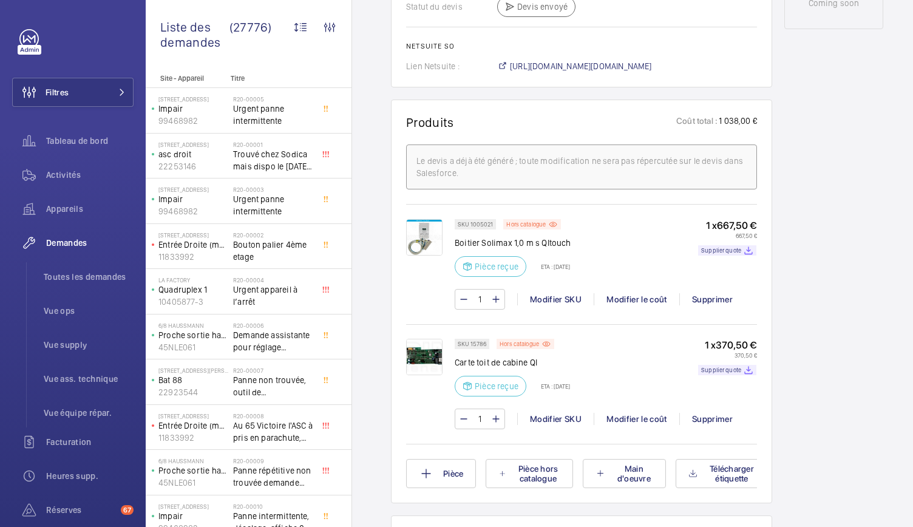
scroll to position [685, 0]
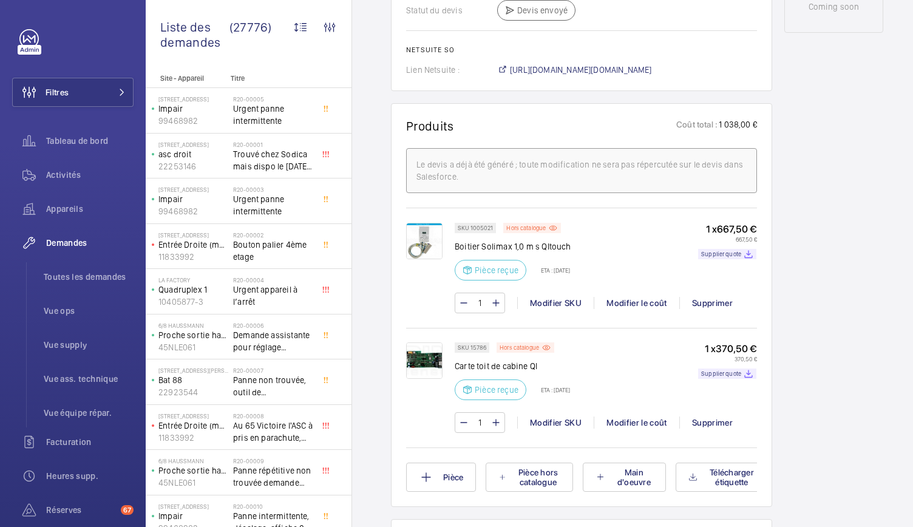
click at [418, 256] on img at bounding box center [424, 241] width 36 height 36
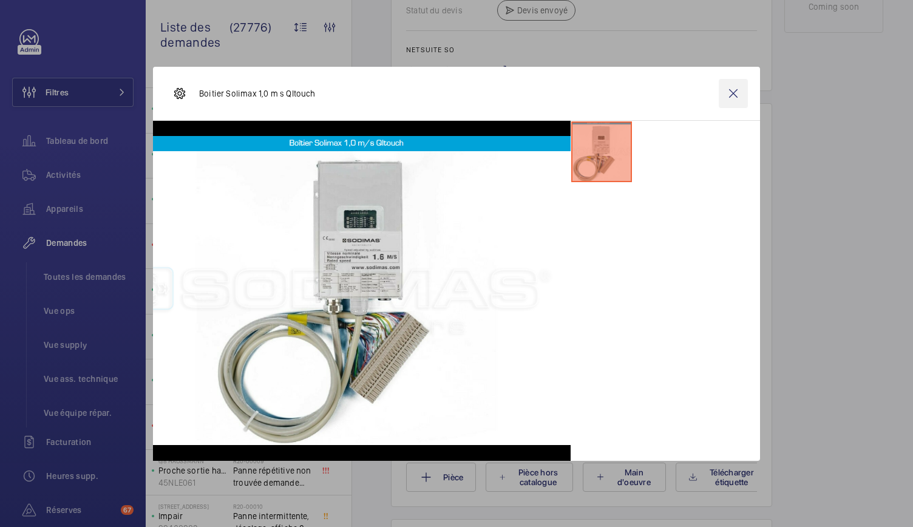
click at [721, 95] on wm-front-icon-button at bounding box center [733, 93] width 29 height 29
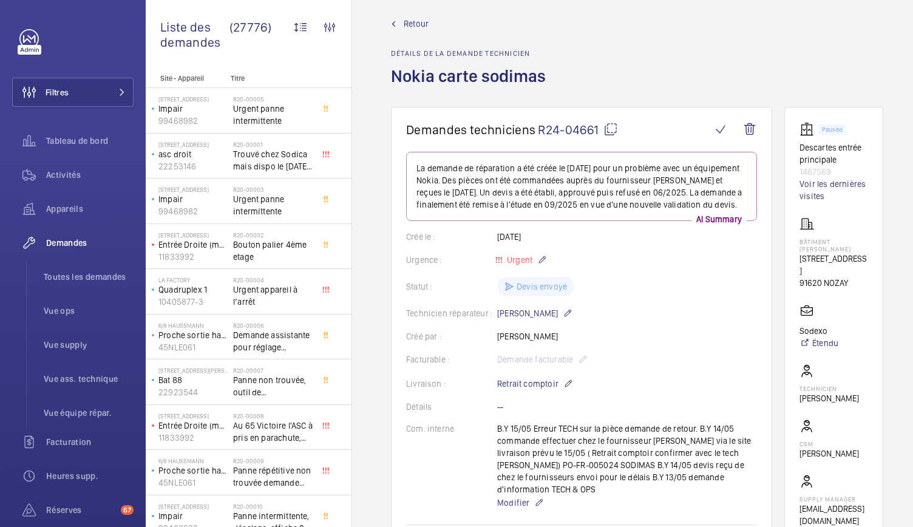
scroll to position [0, 0]
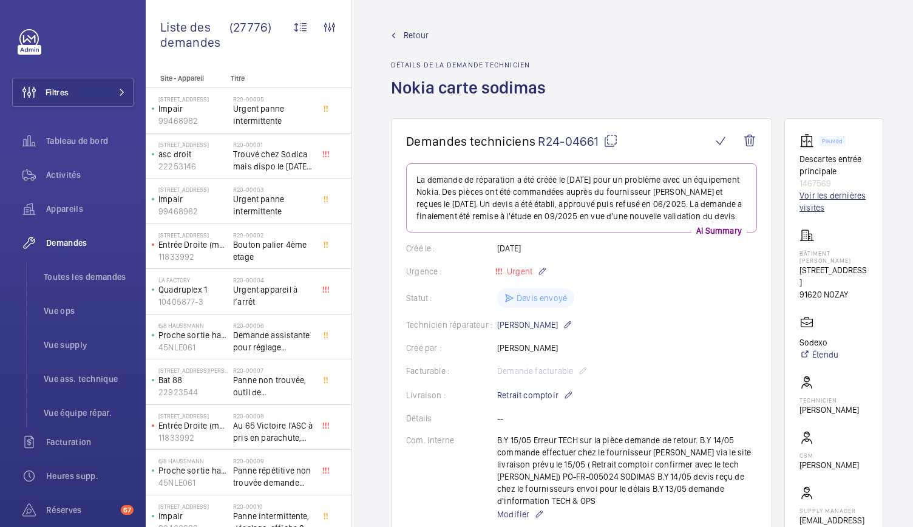
click at [804, 189] on link "Voir les dernières visites" at bounding box center [834, 201] width 69 height 24
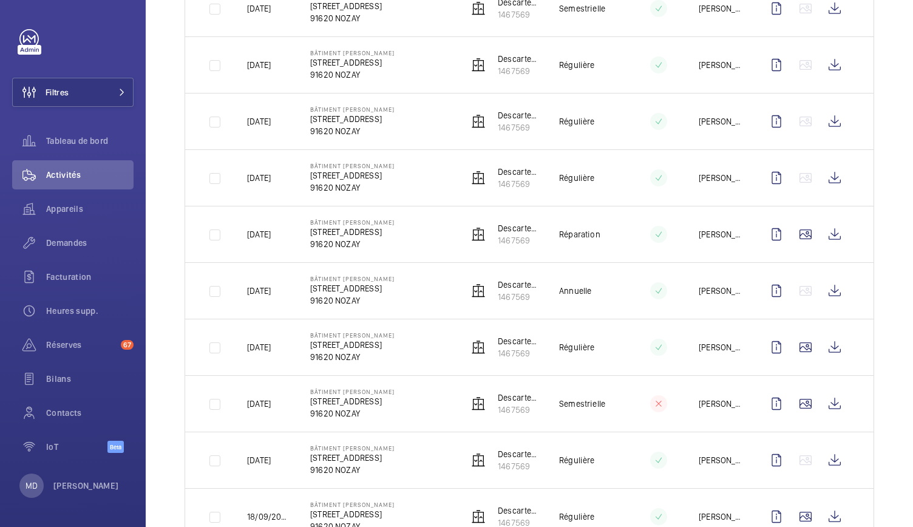
scroll to position [709, 0]
click at [796, 225] on wm-front-icon-button at bounding box center [805, 233] width 29 height 29
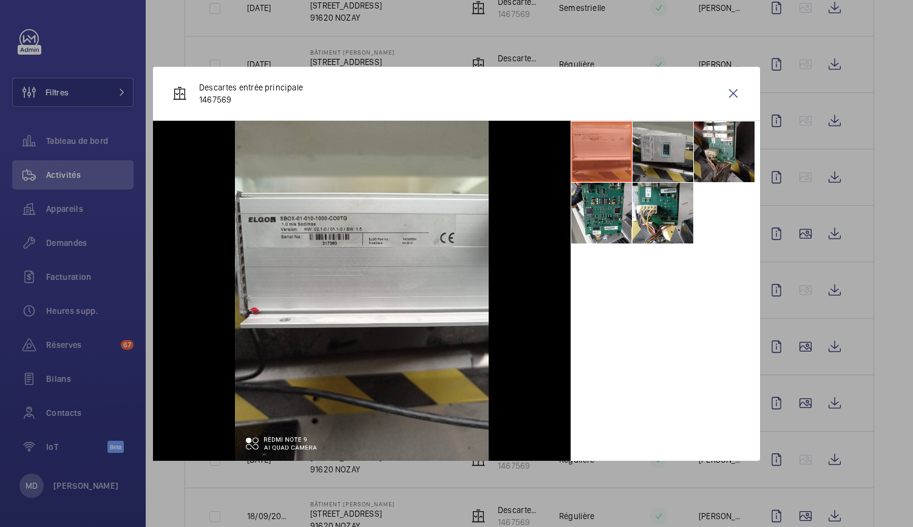
click at [680, 160] on li at bounding box center [663, 151] width 61 height 61
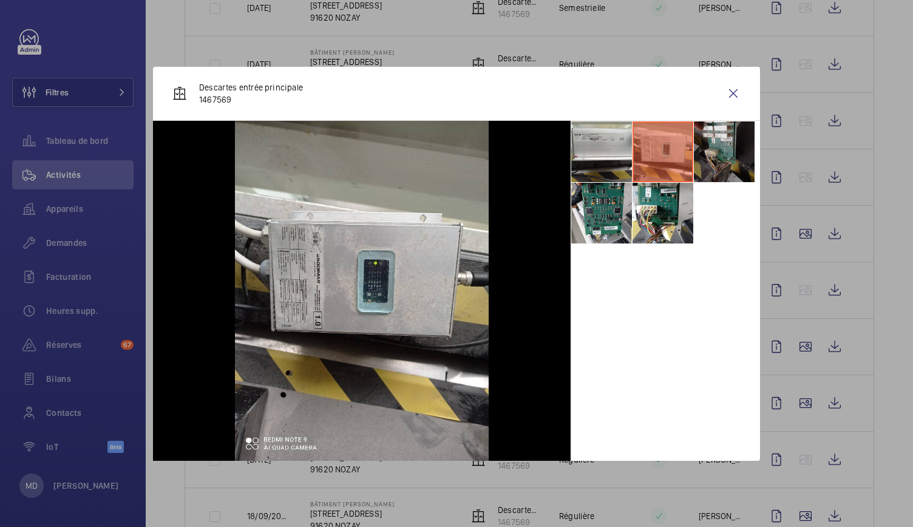
click at [731, 156] on li at bounding box center [724, 151] width 61 height 61
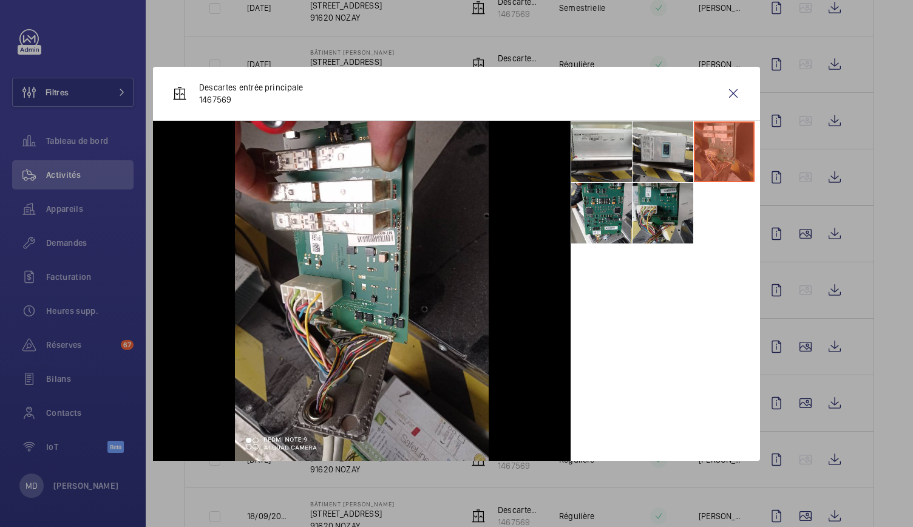
click at [692, 202] on li at bounding box center [663, 213] width 61 height 61
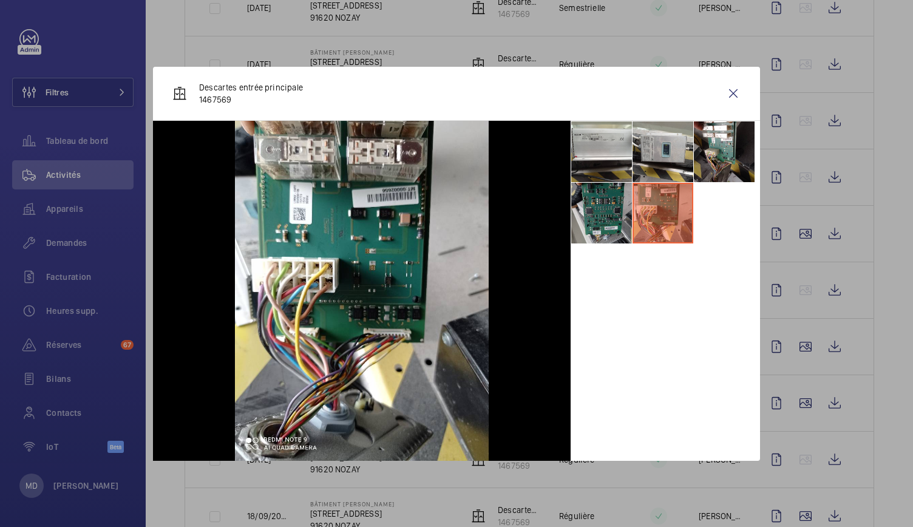
click at [613, 217] on li at bounding box center [601, 213] width 61 height 61
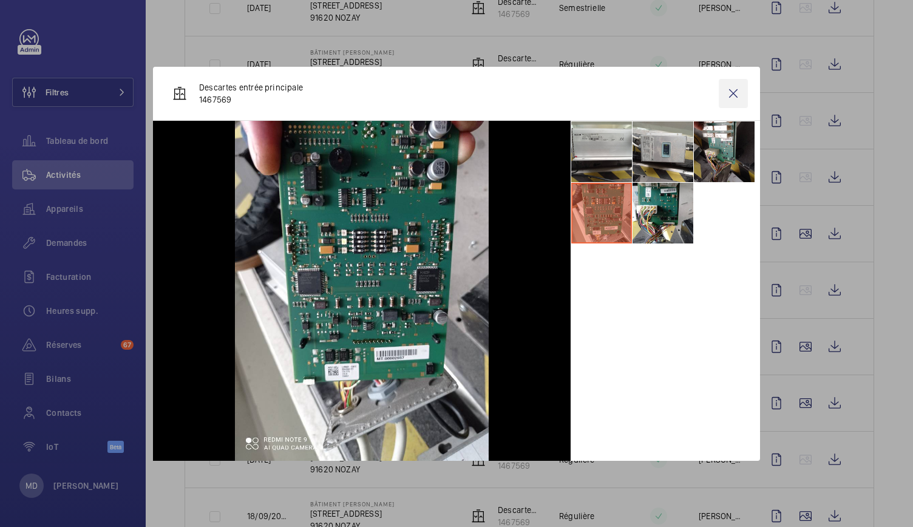
click at [730, 98] on wm-front-icon-button at bounding box center [733, 93] width 29 height 29
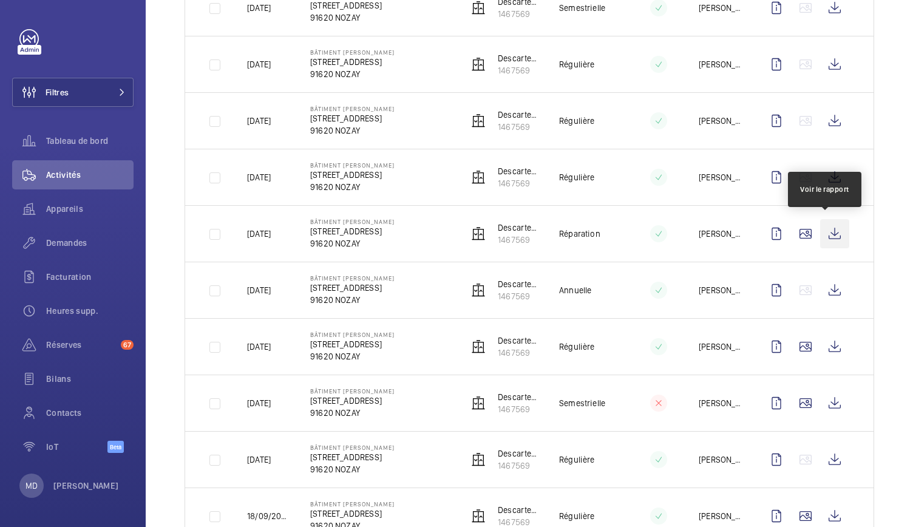
click at [823, 223] on wm-front-icon-button at bounding box center [834, 233] width 29 height 29
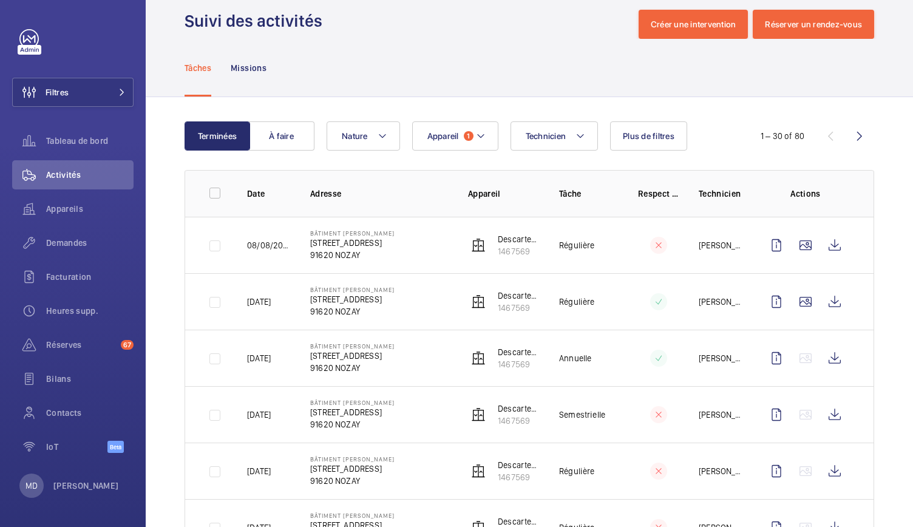
scroll to position [20, 0]
click at [820, 246] on wm-front-icon-button at bounding box center [834, 244] width 29 height 29
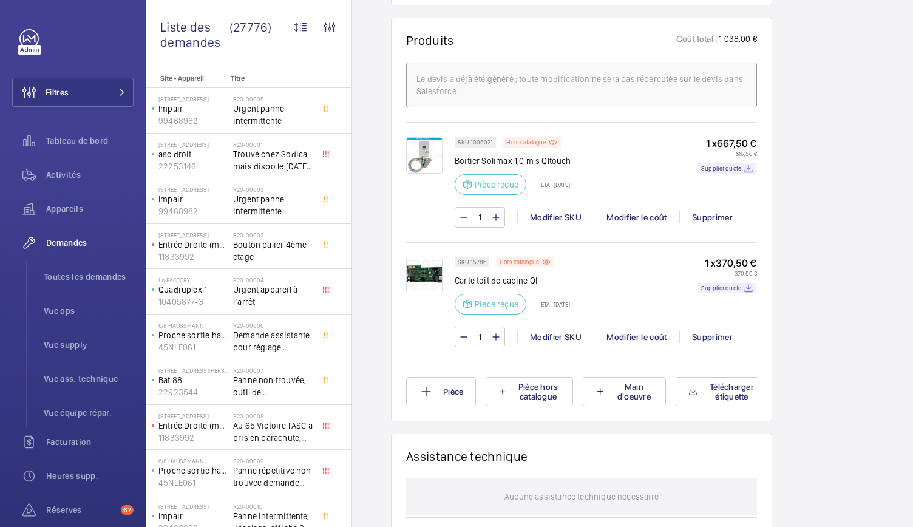
scroll to position [771, 0]
click at [537, 144] on p "Hors catalogue" at bounding box center [525, 142] width 39 height 4
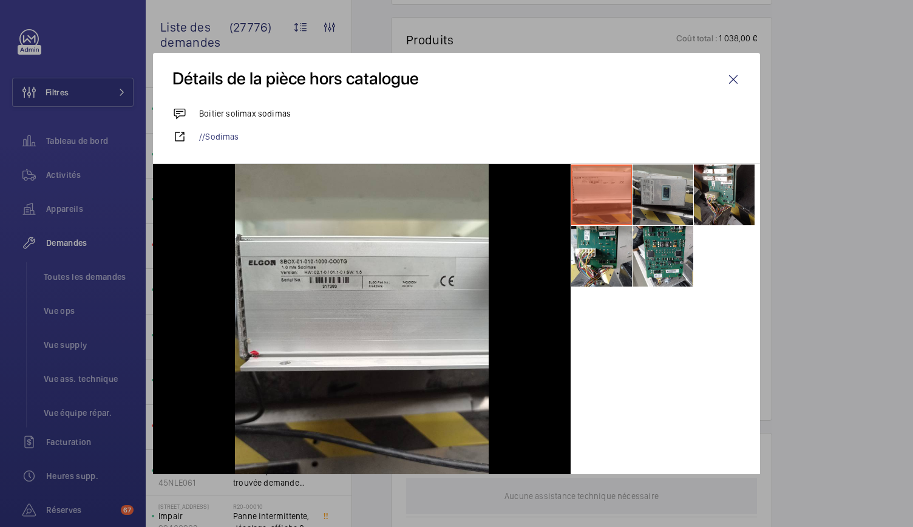
click at [649, 199] on li at bounding box center [663, 195] width 61 height 61
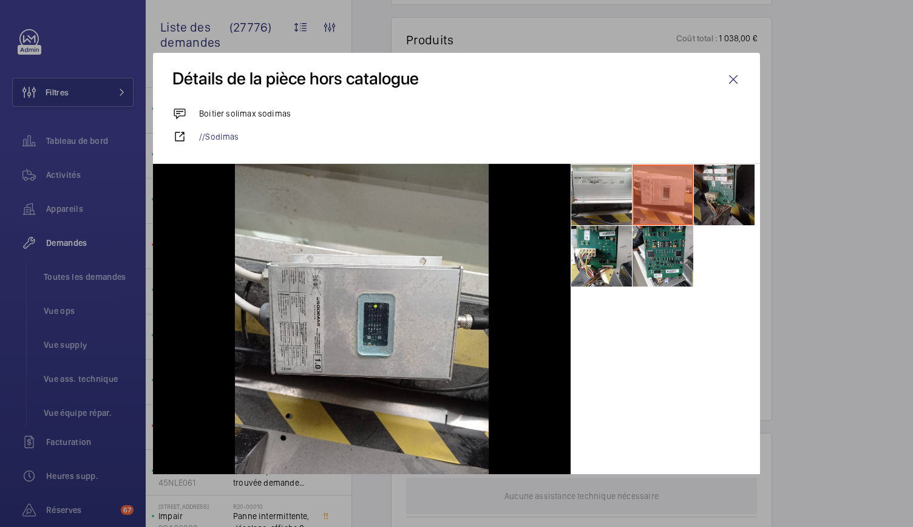
click at [726, 196] on li at bounding box center [724, 195] width 61 height 61
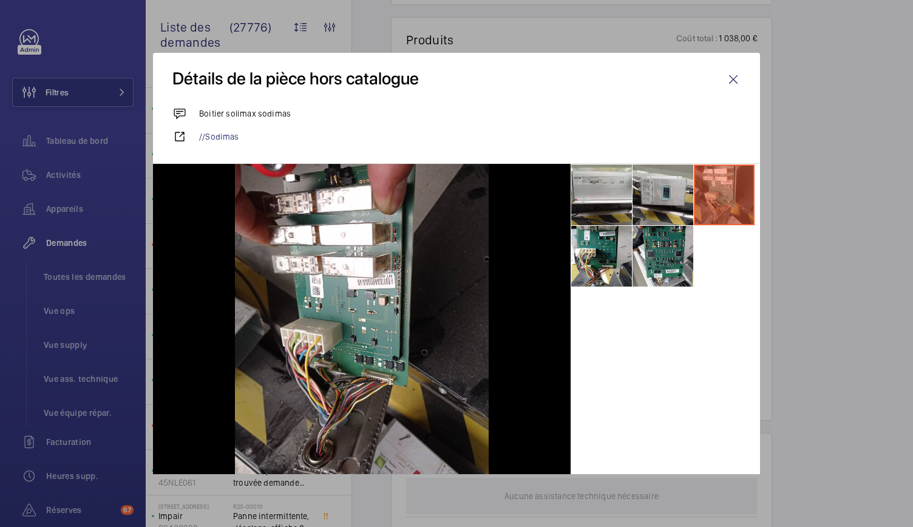
click at [689, 236] on ul at bounding box center [665, 225] width 189 height 123
click at [647, 246] on li at bounding box center [663, 256] width 61 height 61
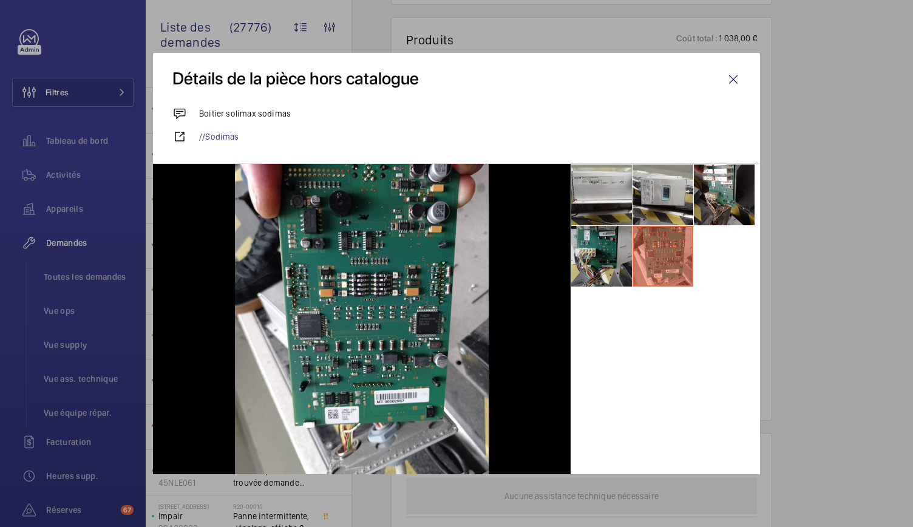
click at [590, 244] on li at bounding box center [601, 256] width 61 height 61
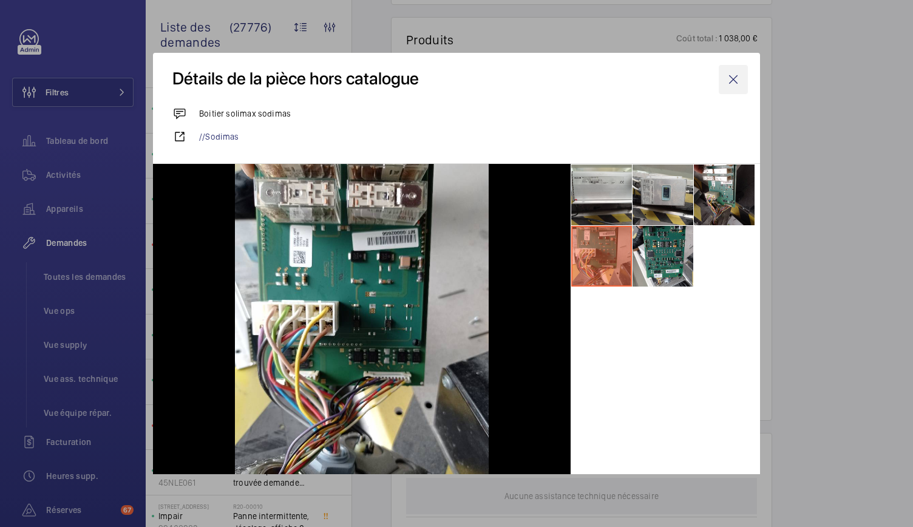
click at [734, 76] on wm-front-icon-button at bounding box center [733, 79] width 29 height 29
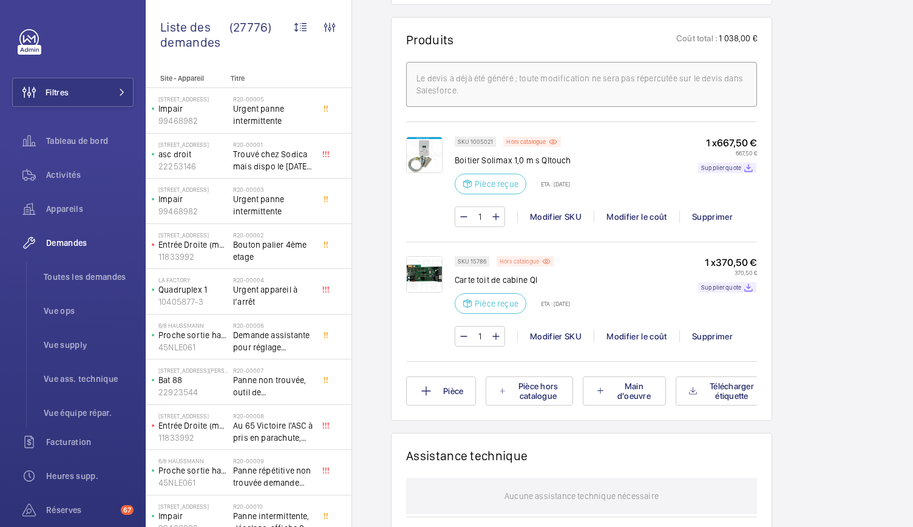
click at [530, 264] on p "Hors catalogue" at bounding box center [519, 261] width 39 height 4
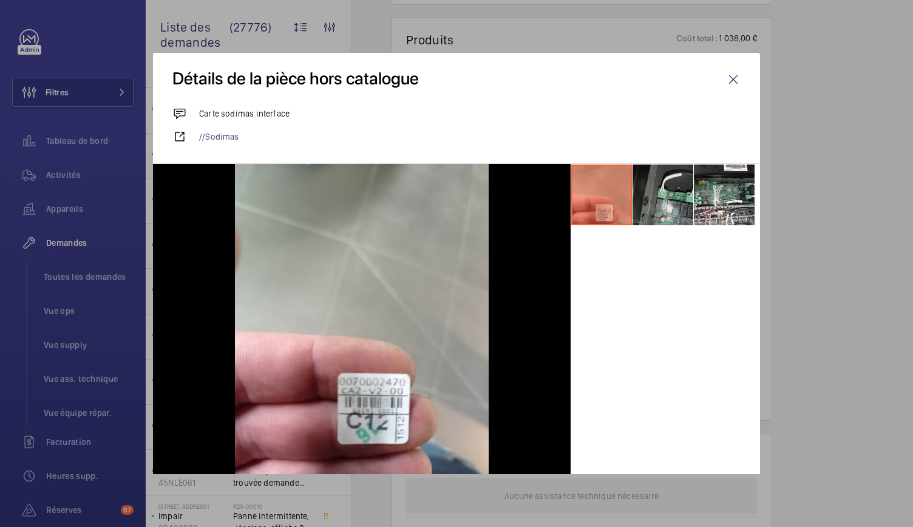
click at [643, 179] on li at bounding box center [663, 195] width 61 height 61
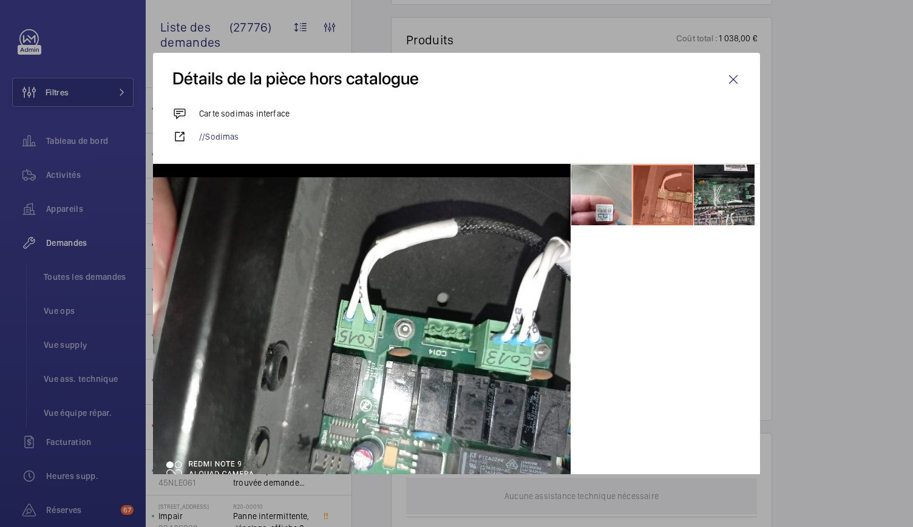
click at [709, 190] on li at bounding box center [724, 195] width 61 height 61
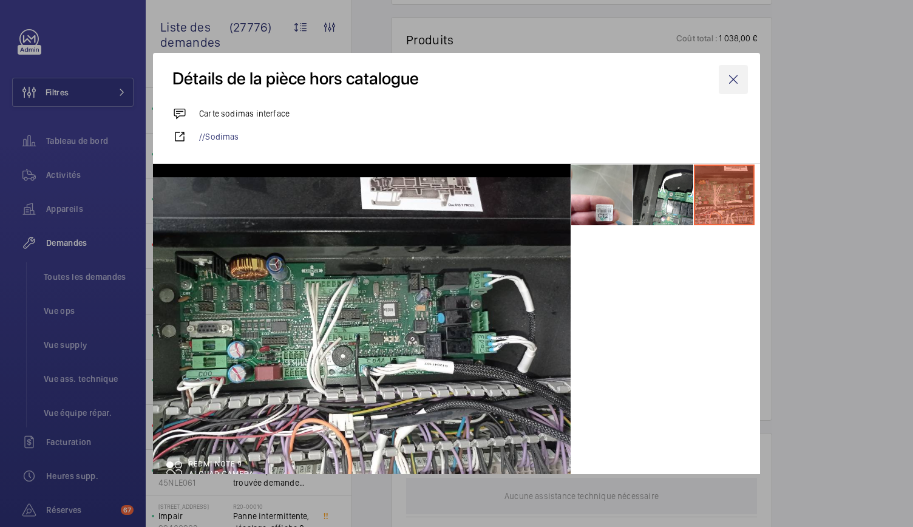
click at [725, 75] on wm-front-icon-button at bounding box center [733, 79] width 29 height 29
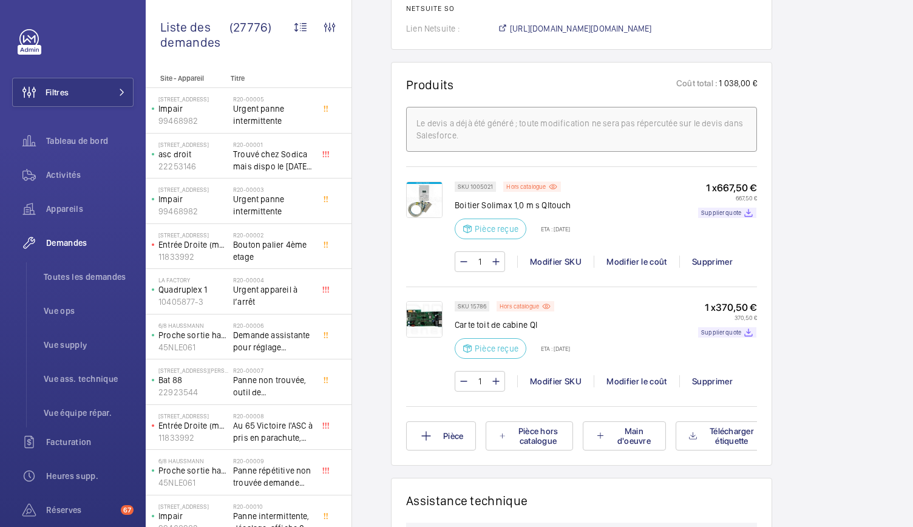
scroll to position [727, 0]
drag, startPoint x: 721, startPoint y: 90, endPoint x: 742, endPoint y: 91, distance: 21.3
click at [742, 91] on p "1 038,00 €" at bounding box center [737, 84] width 39 height 15
copy p "1 038,"
